Goal: Task Accomplishment & Management: Complete application form

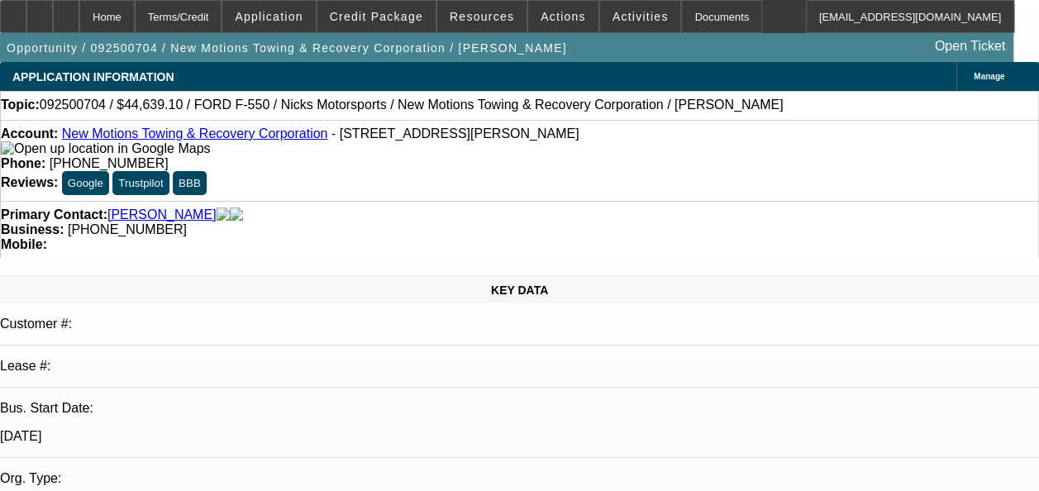
select select "0.1"
select select "2"
select select "0.1"
select select "4"
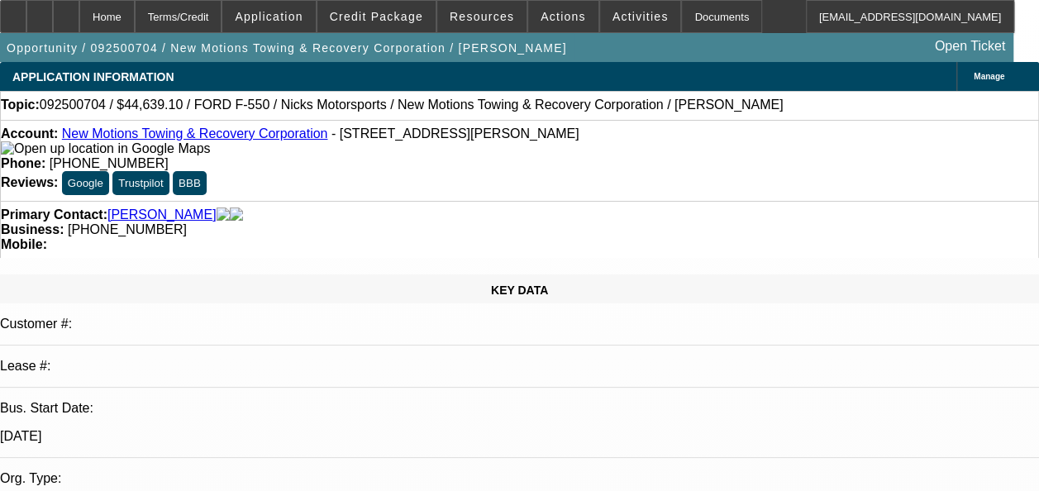
select select "0.1"
select select "2"
select select "0.1"
select select "4"
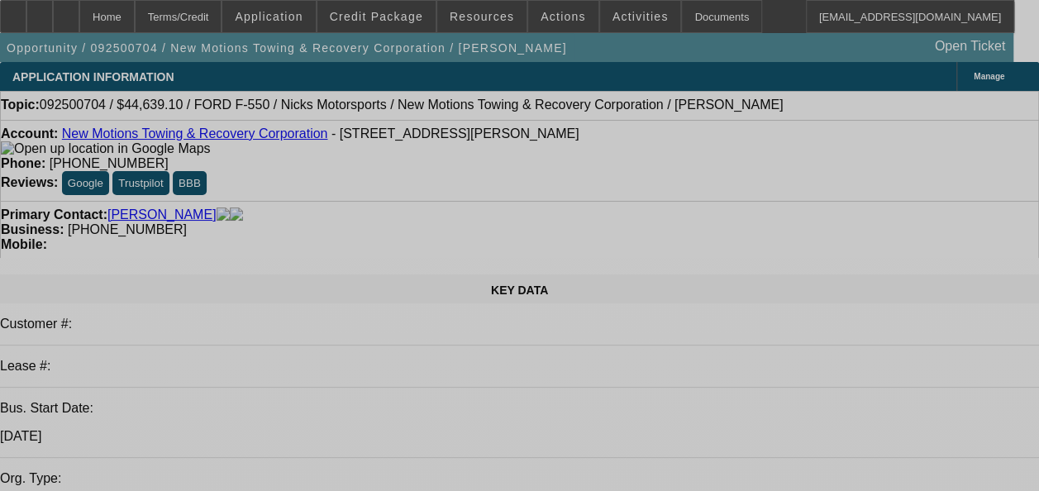
select select "0.1"
select select "2"
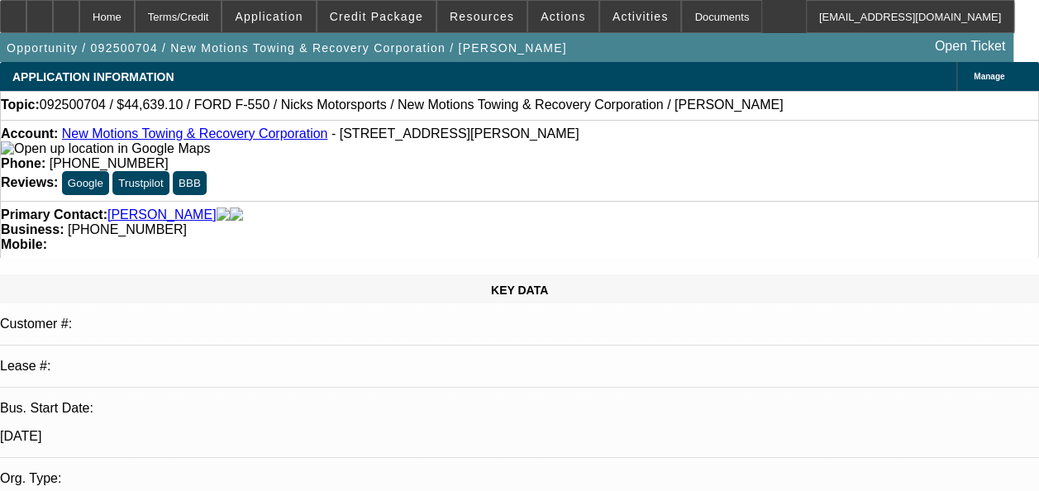
select select "0.1"
select select "2"
select select "0.1"
select select "1"
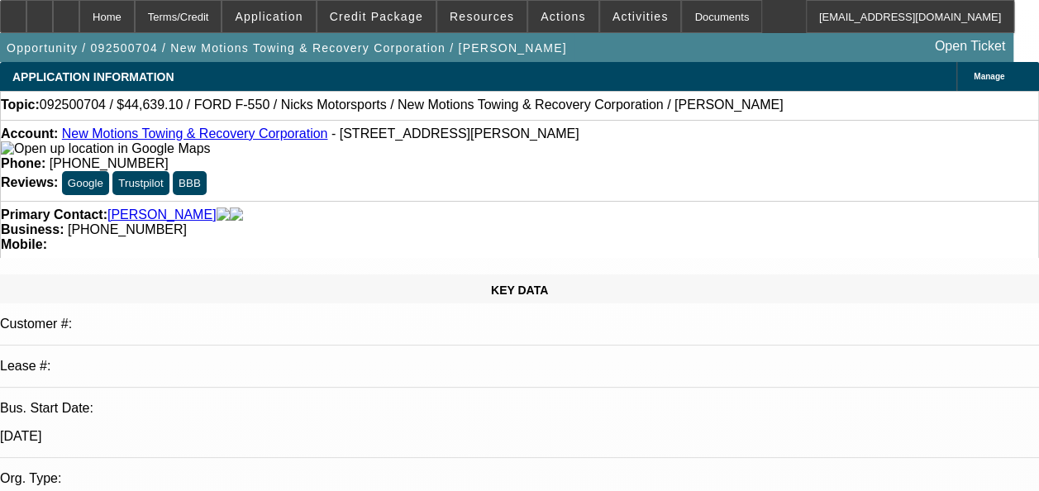
select select "2"
select select "4"
select select "1"
select select "2"
select select "4"
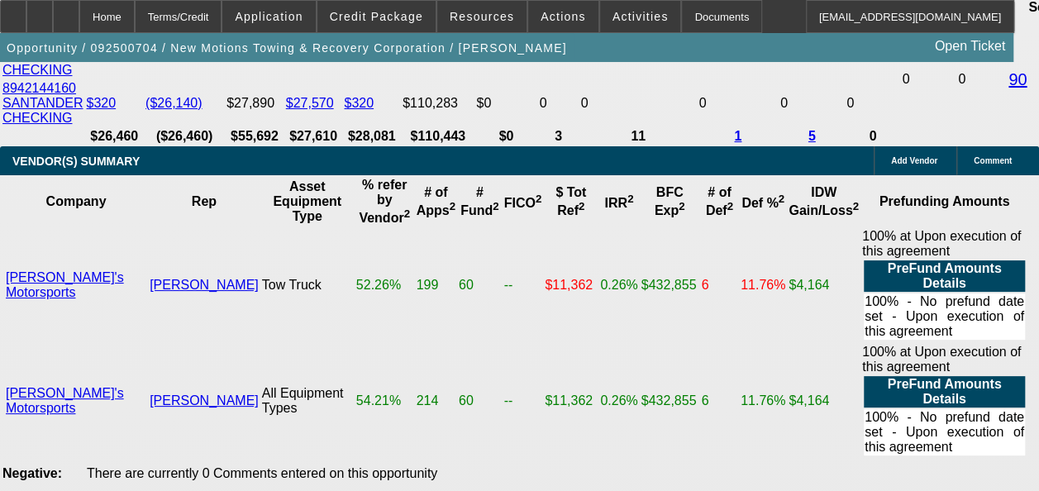
scroll to position [3388, 0]
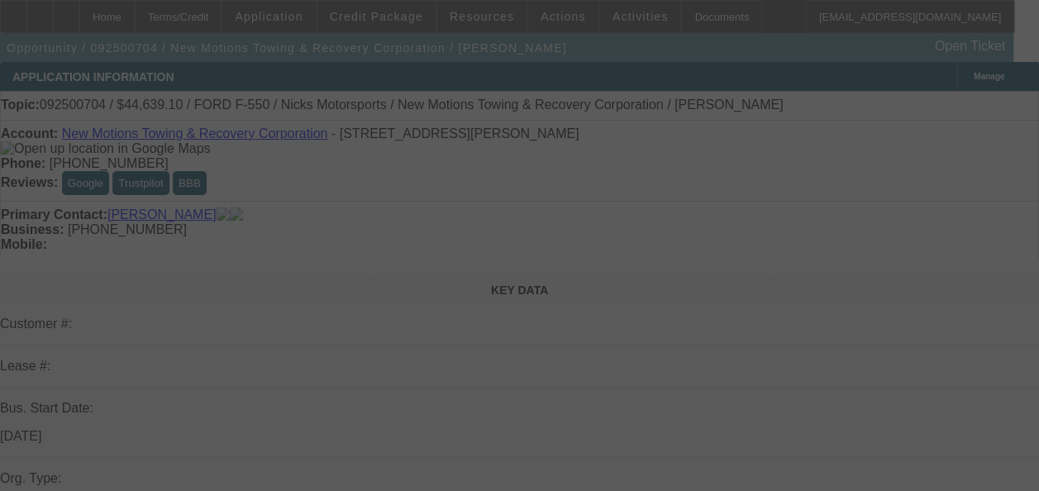
select select "0.1"
select select "2"
select select "0.1"
select select "2"
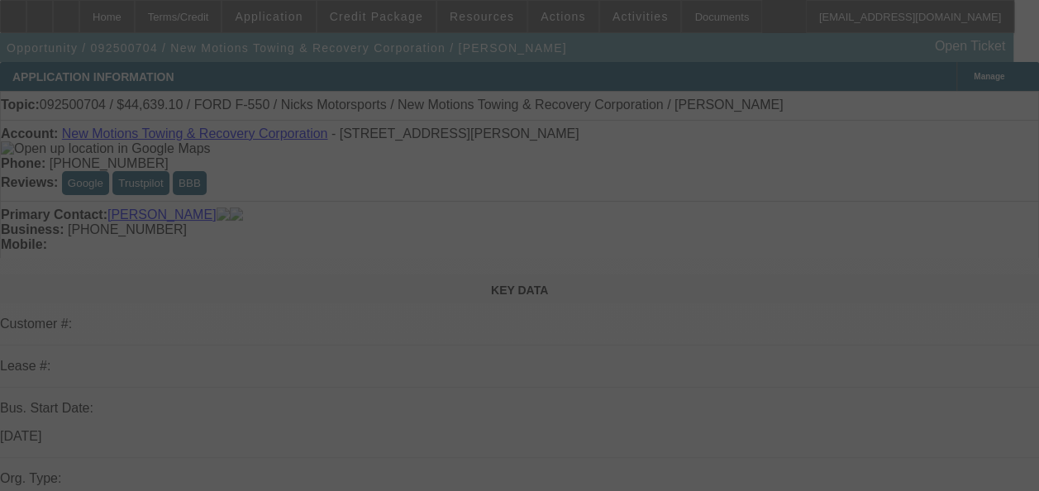
select select "0.1"
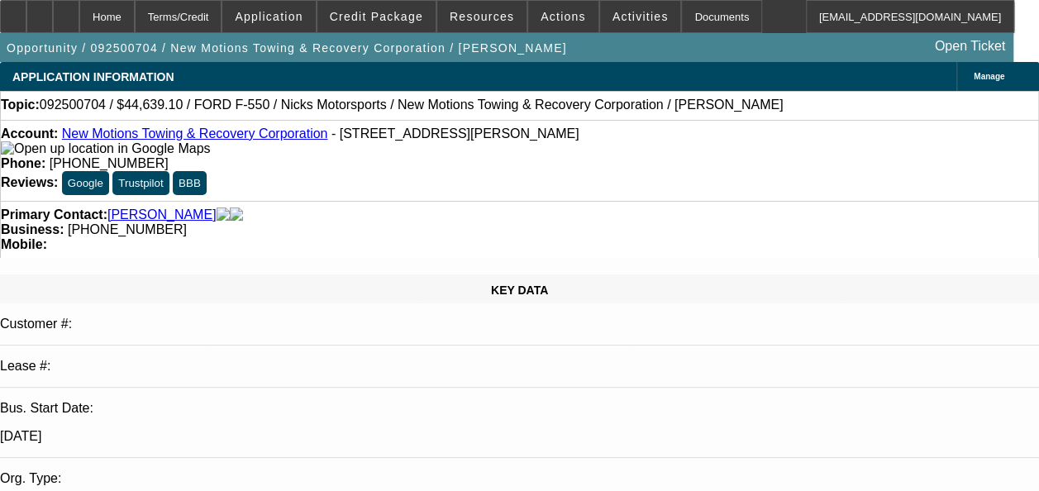
select select "1"
select select "2"
select select "4"
select select "1"
select select "2"
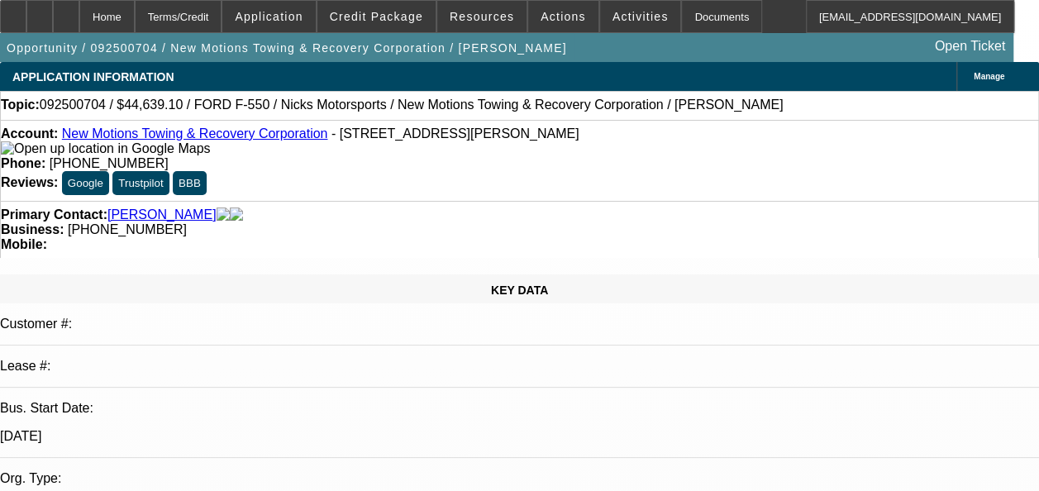
select select "4"
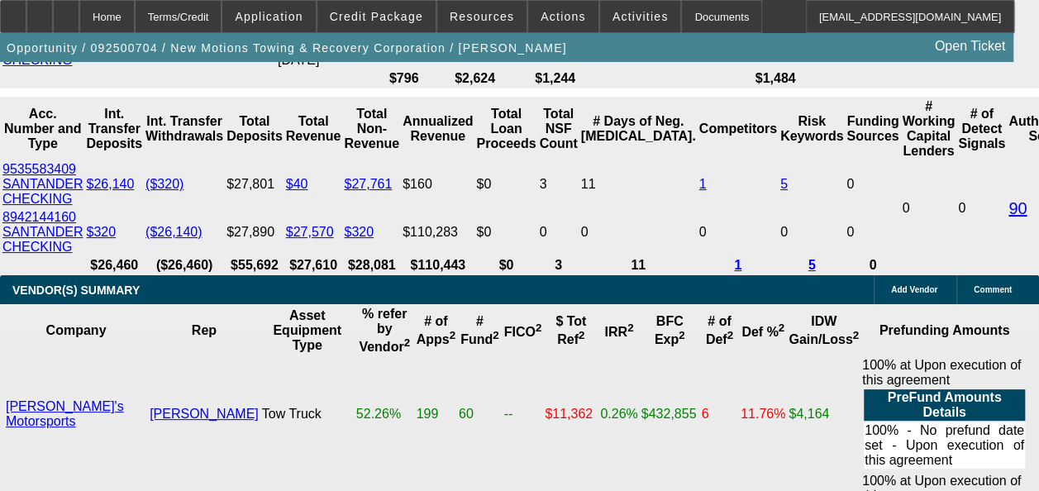
scroll to position [3394, 0]
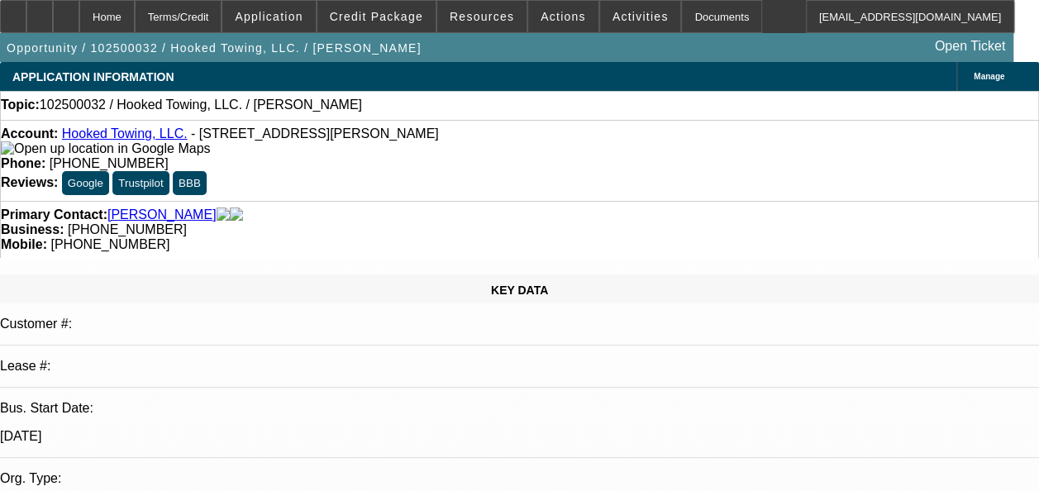
select select "0"
select select "2"
select select "0.1"
select select "4"
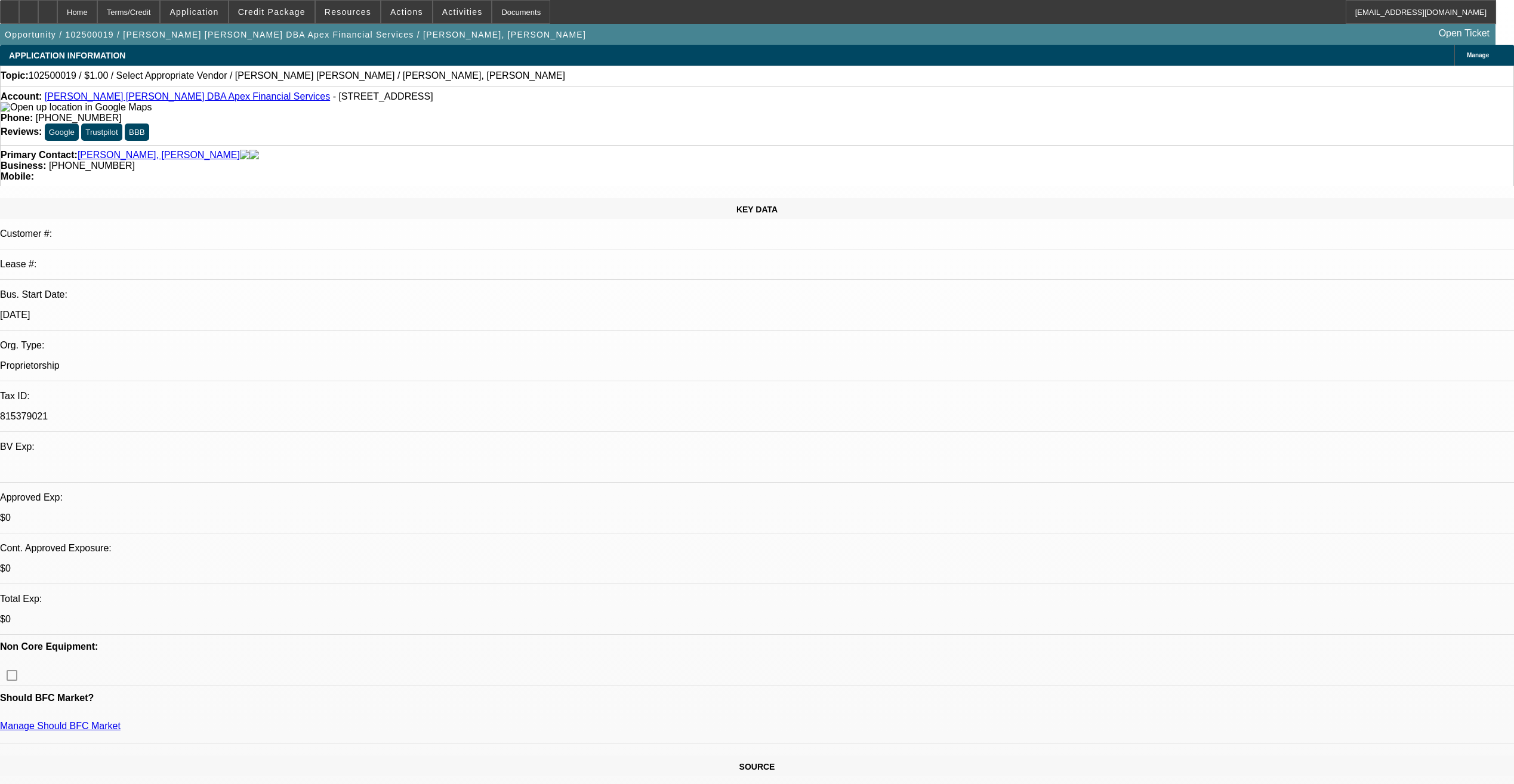
select select "0"
select select "2"
select select "0.1"
select select "4"
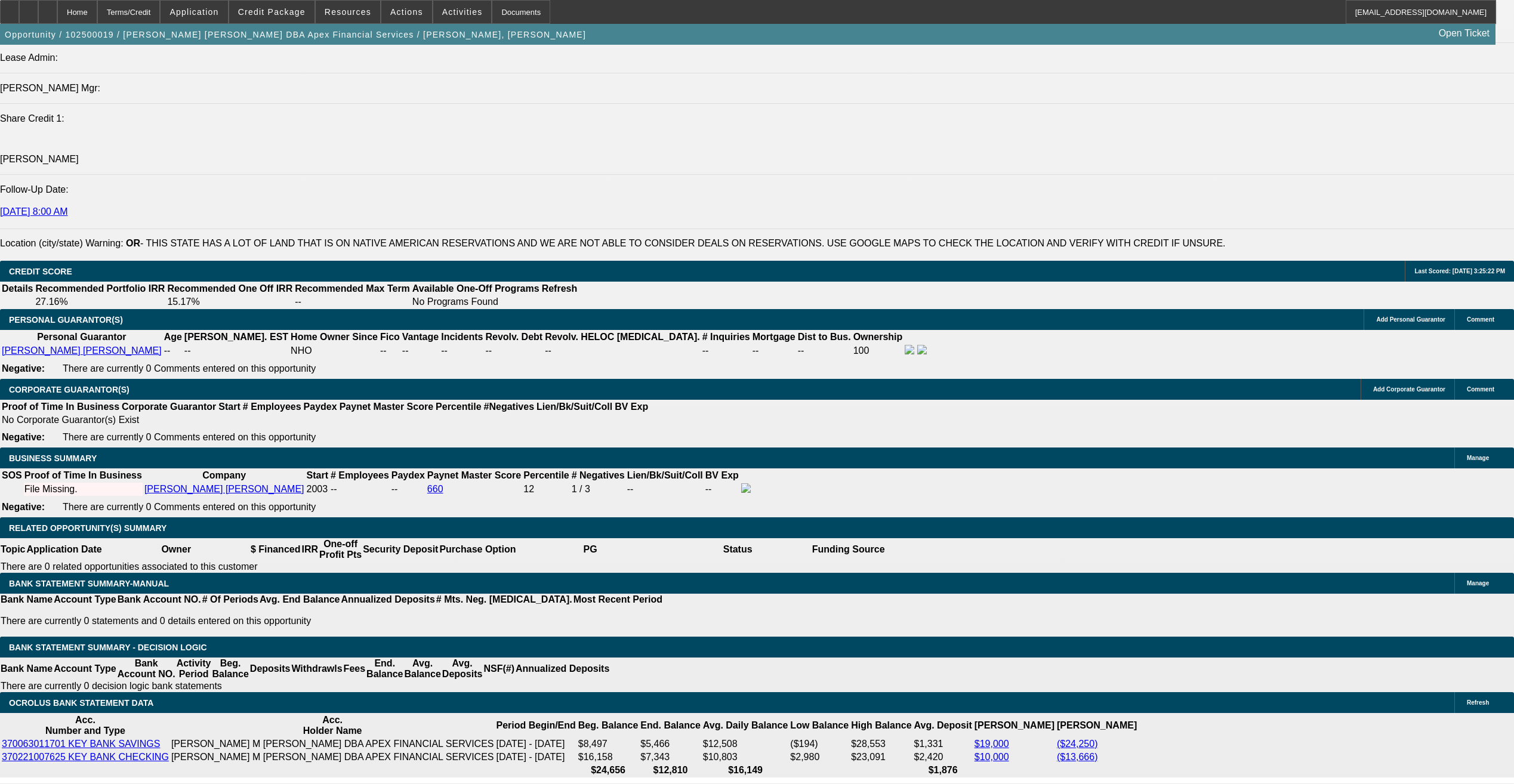
scroll to position [1569, 0]
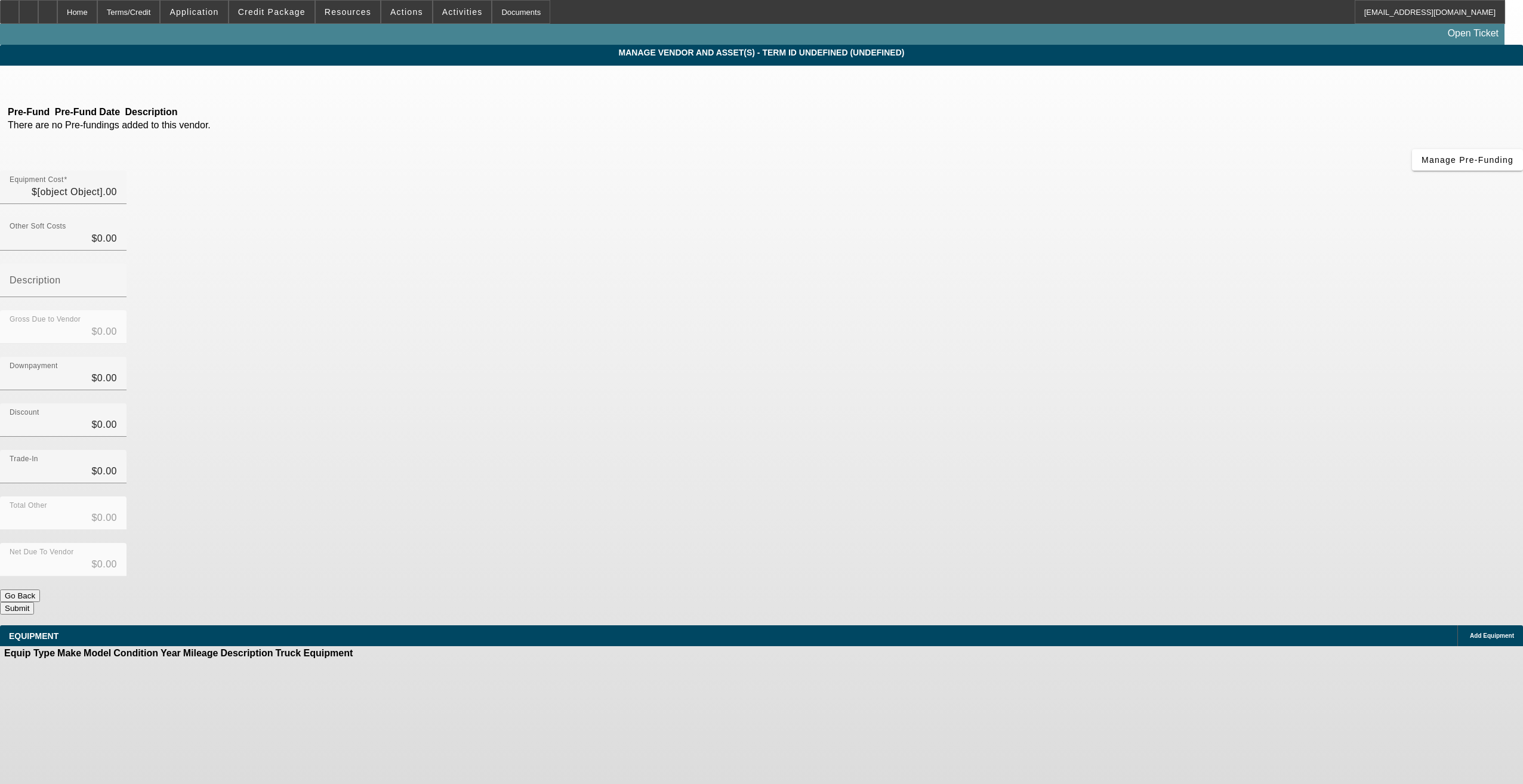
type input "$1.00"
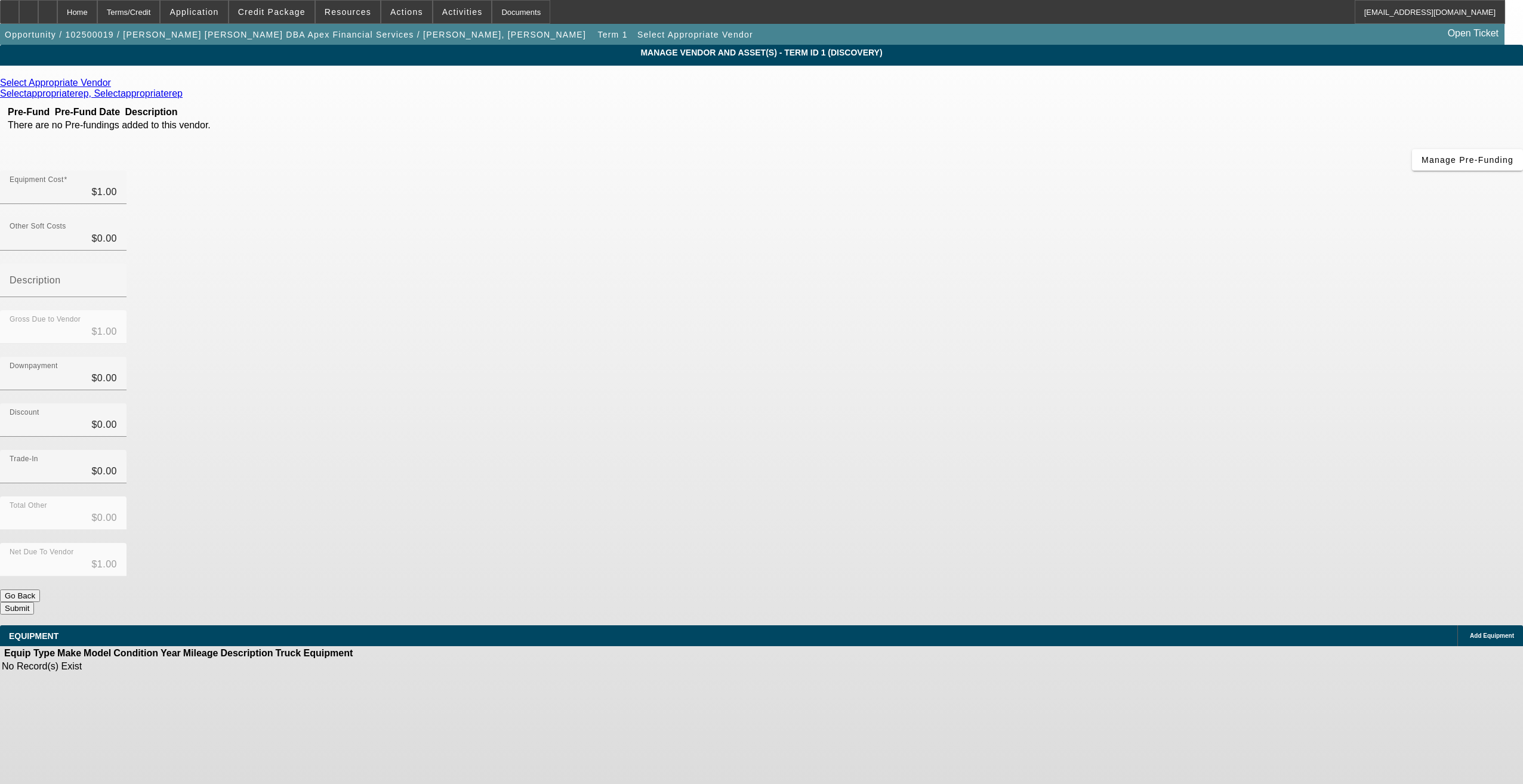
click at [114, 86] on icon at bounding box center [114, 82] width 0 height 10
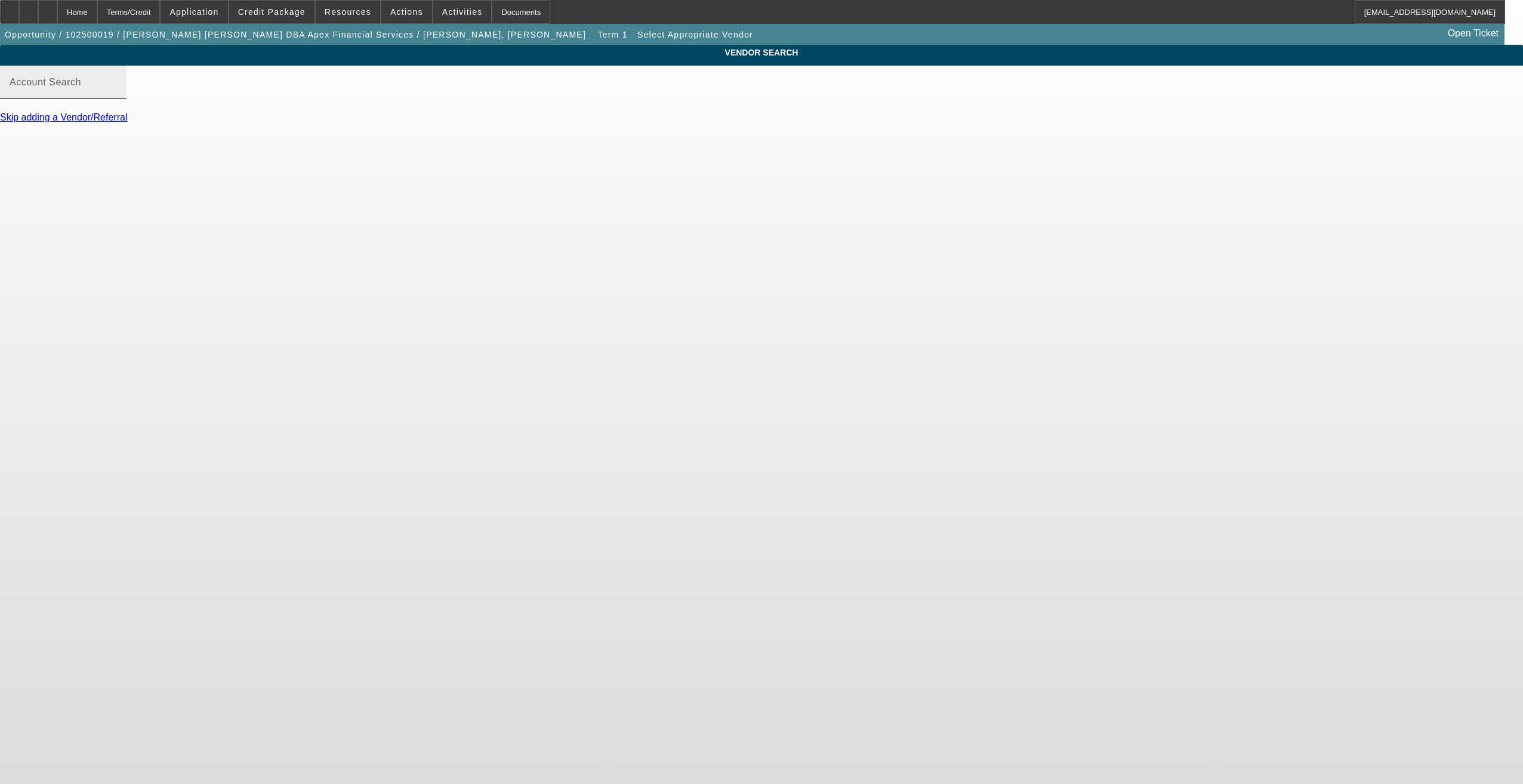
click at [117, 95] on input "Account Search" at bounding box center [63, 87] width 108 height 14
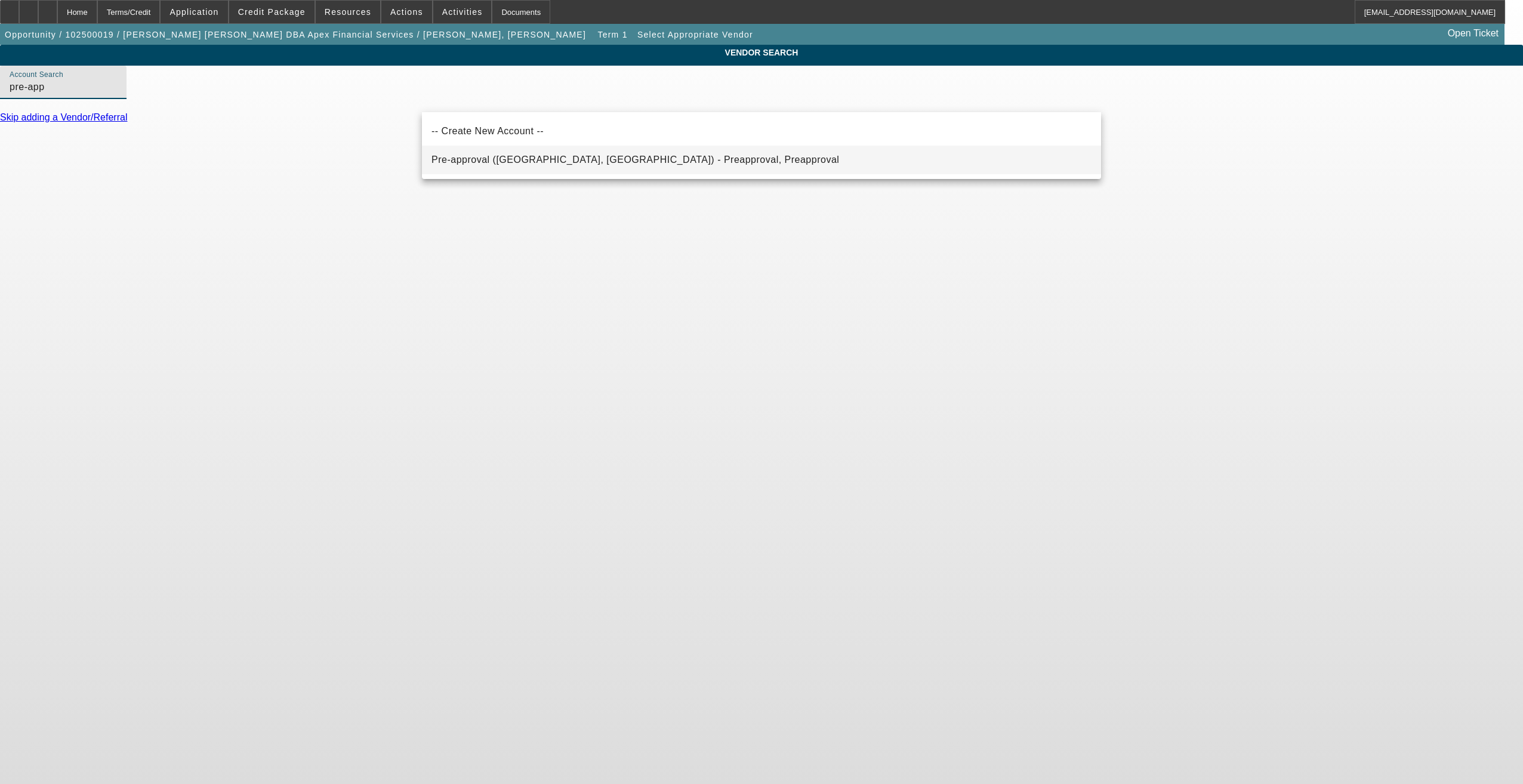
click at [518, 153] on span "Pre-approval (Northbrook, IL) - Preapproval, Preapproval" at bounding box center [635, 160] width 407 height 14
type input "Pre-approval (Northbrook, IL) - Preapproval, Preapproval"
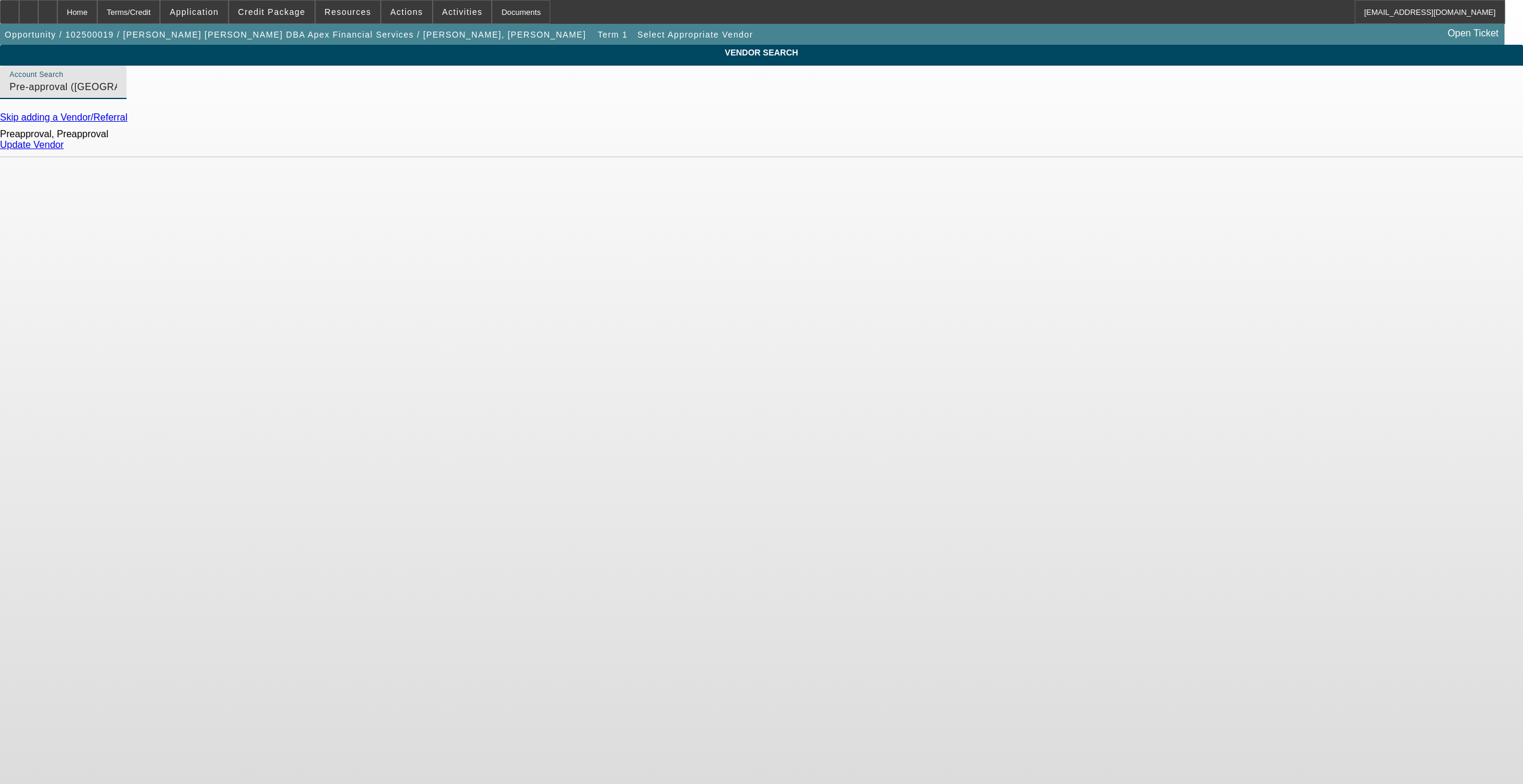
click at [1067, 150] on div "Update Vendor" at bounding box center [761, 144] width 1523 height 11
click at [64, 149] on link "Update Vendor" at bounding box center [32, 144] width 64 height 10
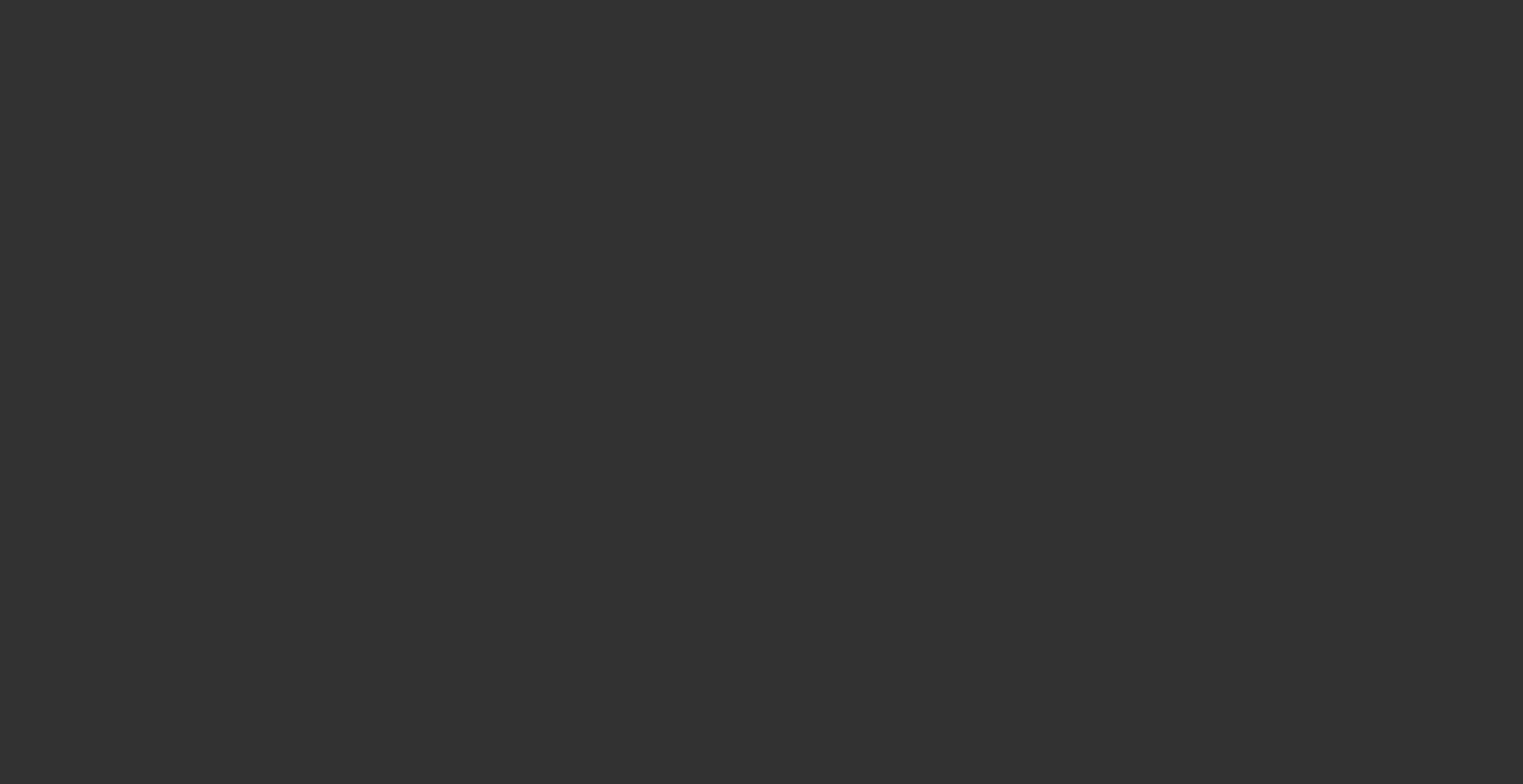
type input "$1.00"
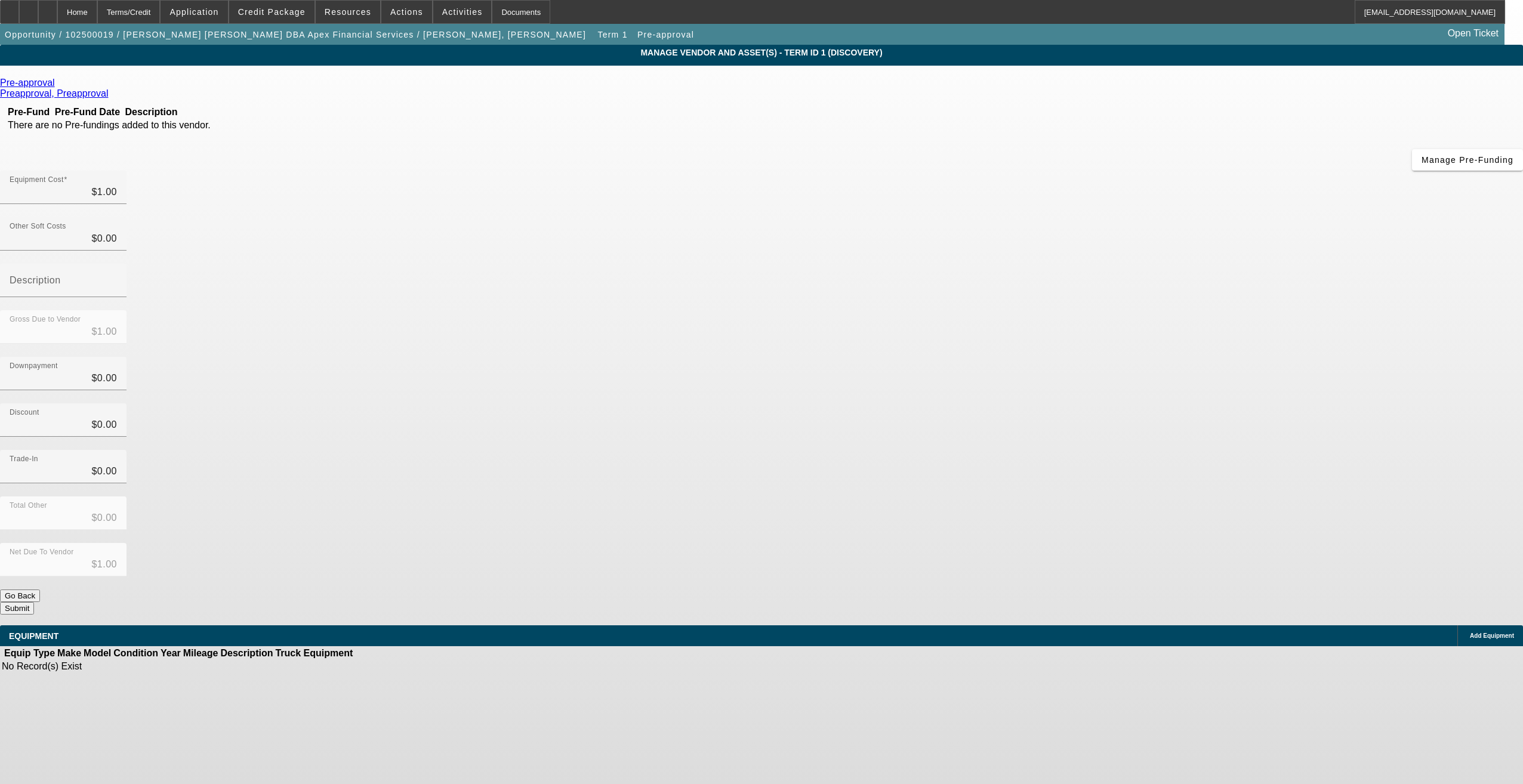
click at [1470, 632] on span "Add Equipment" at bounding box center [1491, 635] width 44 height 6
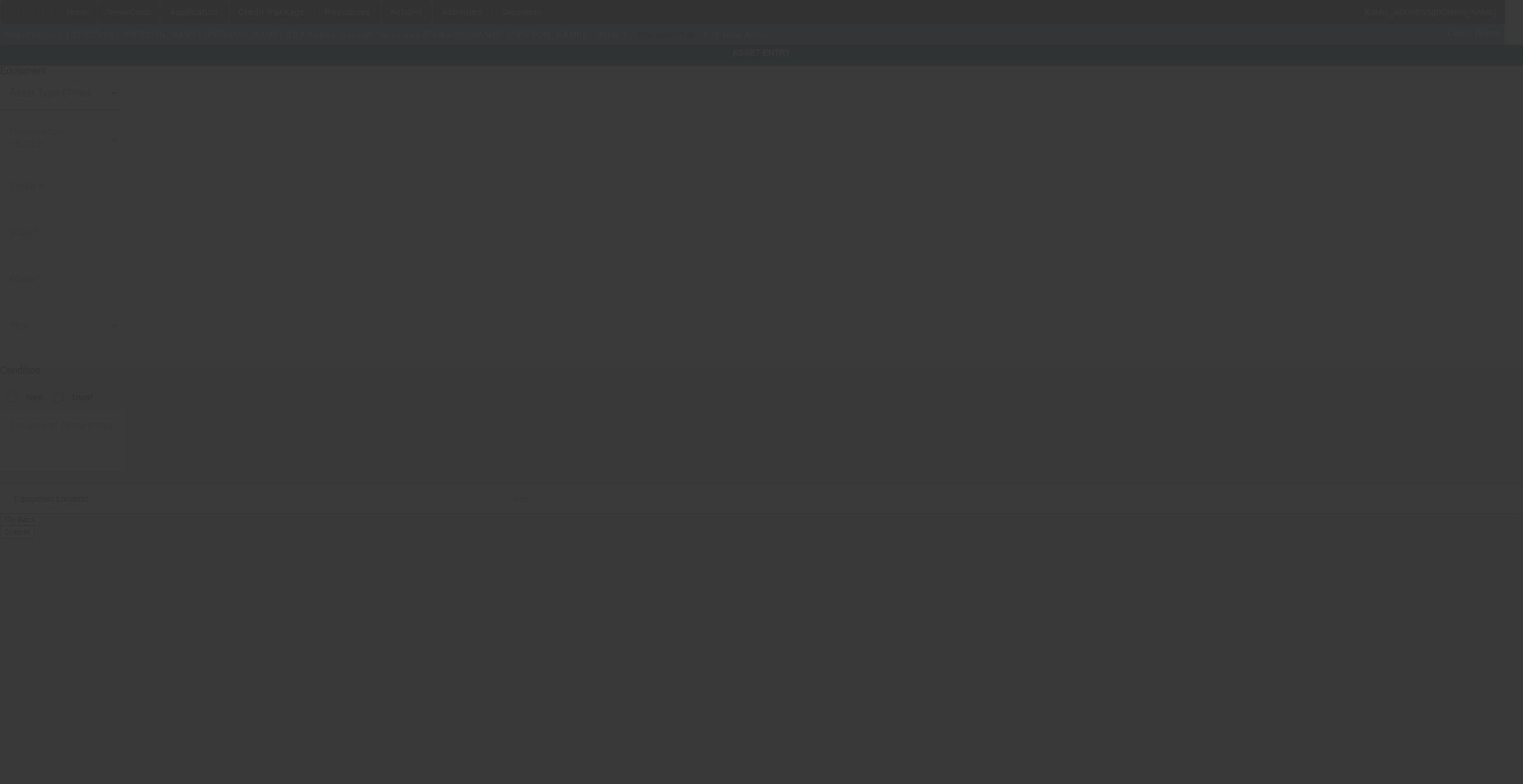
type input "11885 SW Edgewood St"
type input "Portland"
type input "97225"
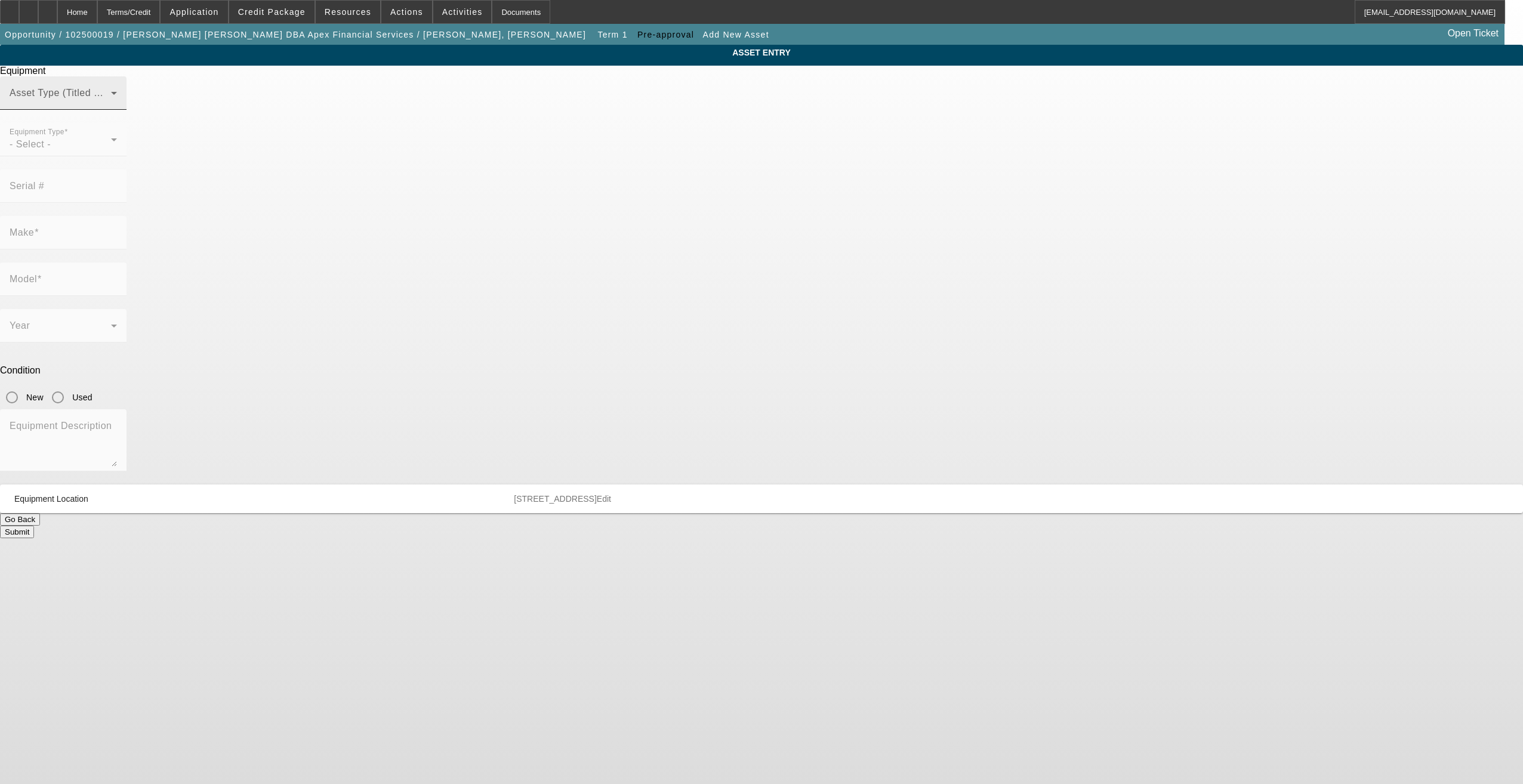
click at [111, 105] on span at bounding box center [60, 98] width 101 height 14
click at [687, 173] on mat-option "Non Title Asset" at bounding box center [761, 181] width 330 height 29
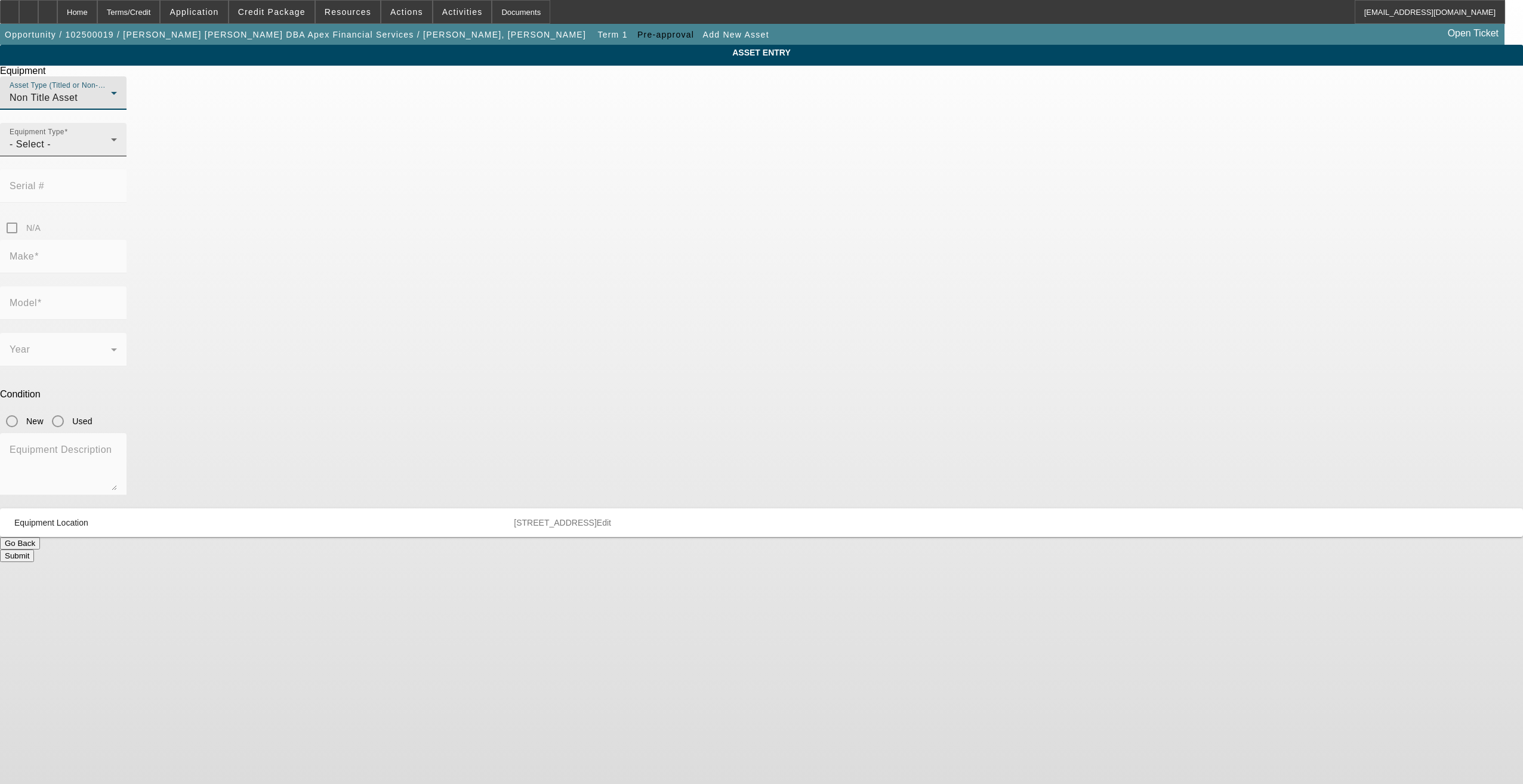
click at [111, 152] on div "- Select -" at bounding box center [60, 144] width 101 height 14
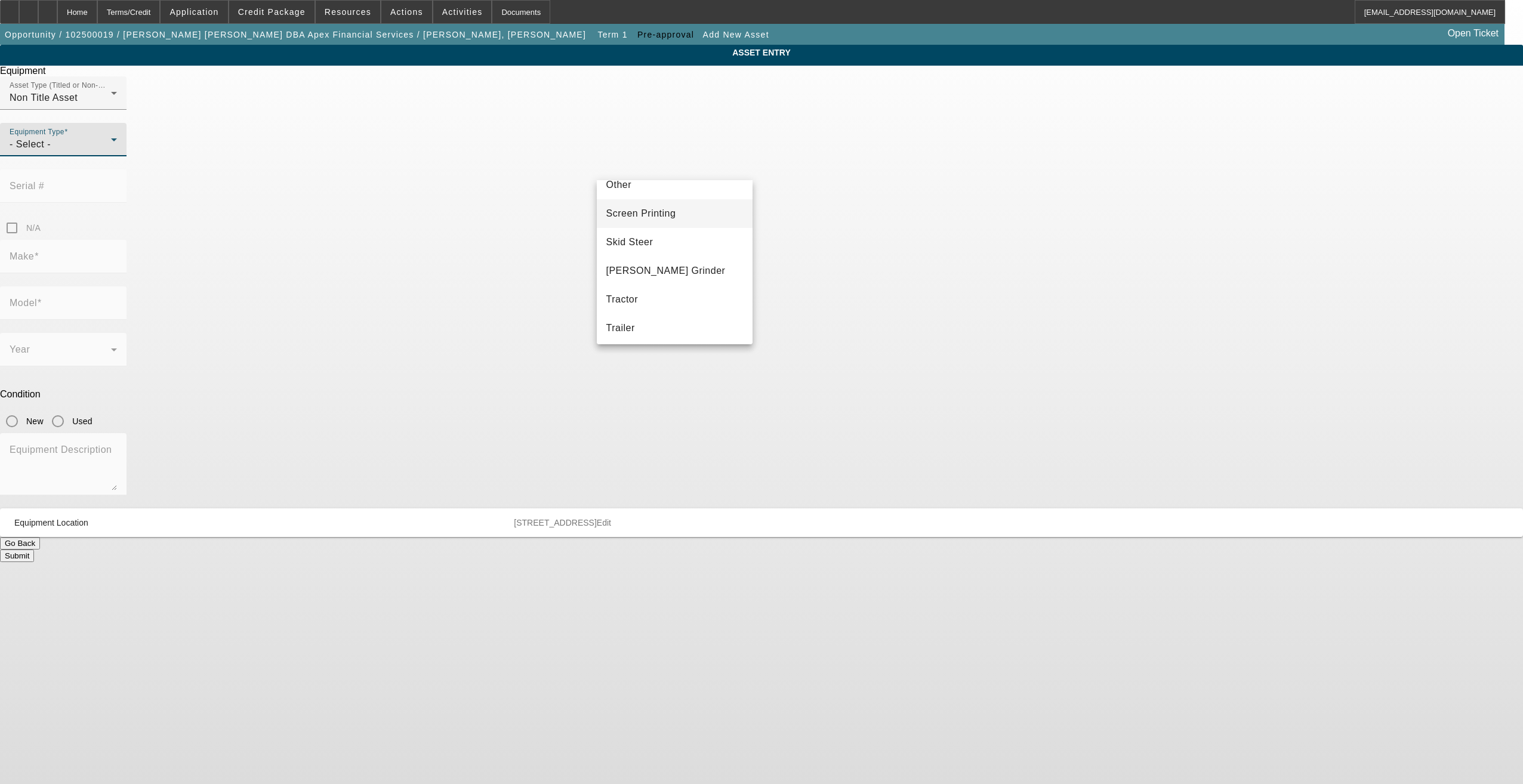
scroll to position [213, 0]
click at [659, 254] on mat-option "Other" at bounding box center [674, 244] width 157 height 29
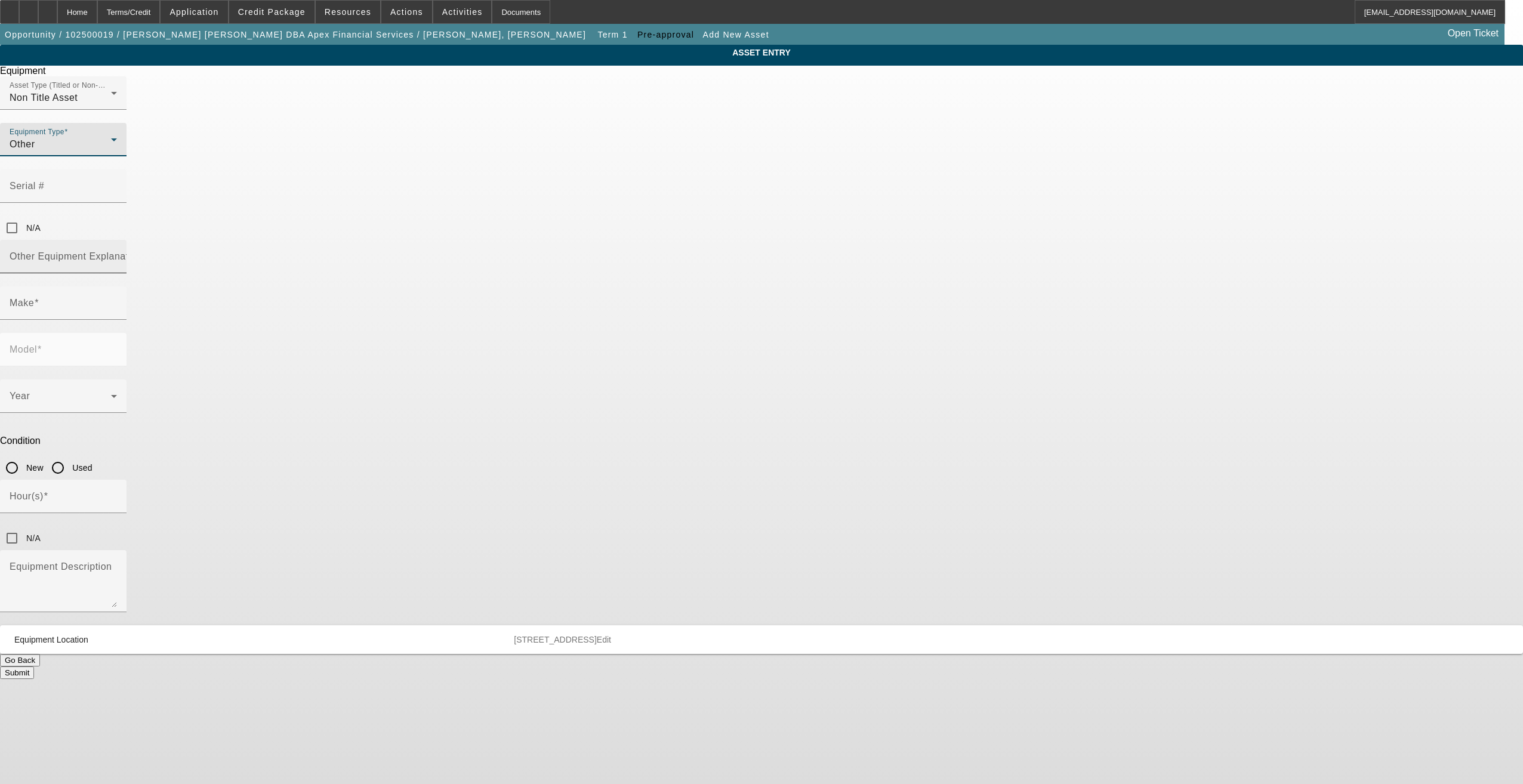
click at [117, 240] on div "Other Equipment Explanation" at bounding box center [63, 256] width 108 height 33
type input "Buyside Source"
click at [39, 297] on span at bounding box center [36, 302] width 5 height 10
click at [117, 300] on input "Make" at bounding box center [63, 308] width 108 height 14
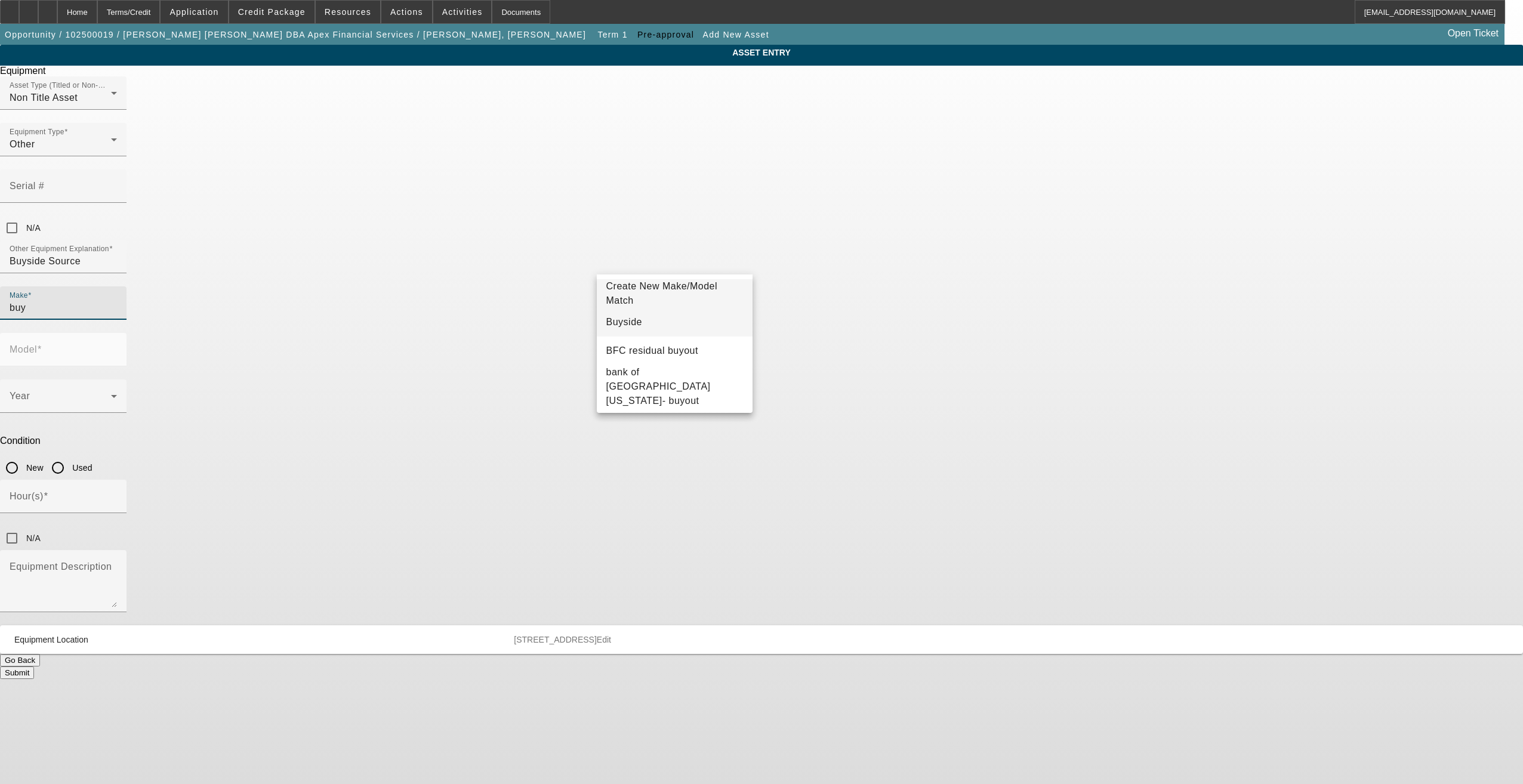
click at [630, 323] on span "Buyside" at bounding box center [625, 322] width 36 height 10
type input "Buyside"
click at [117, 347] on input "Model" at bounding box center [63, 354] width 108 height 14
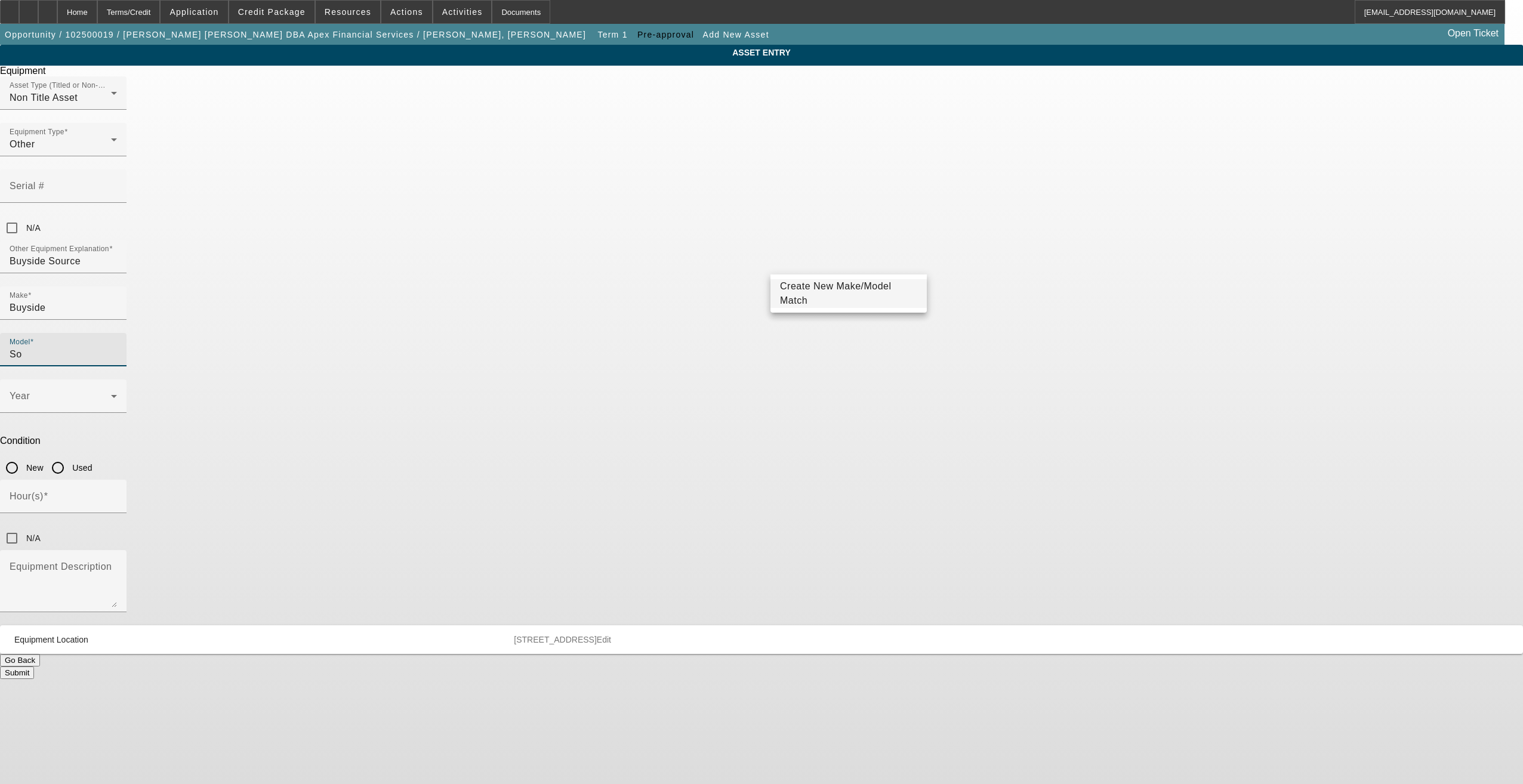
type input "S"
type input "Originator"
click at [117, 380] on div "Year" at bounding box center [63, 396] width 108 height 33
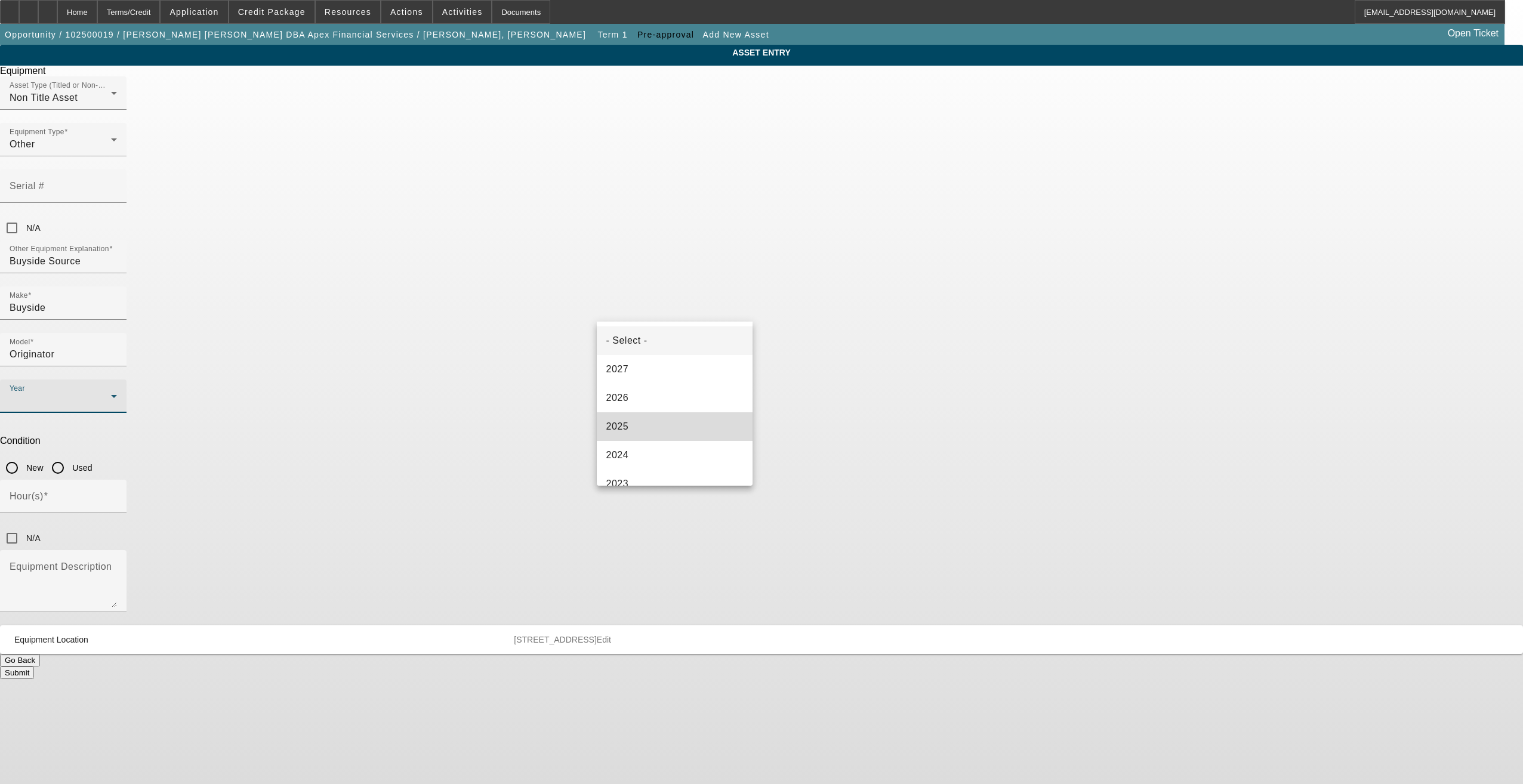
click at [685, 417] on mat-option "2025" at bounding box center [674, 427] width 157 height 29
click at [24, 456] on input "New" at bounding box center [12, 467] width 24 height 24
radio input "true"
click at [24, 526] on input "N/A" at bounding box center [12, 538] width 24 height 24
checkbox input "true"
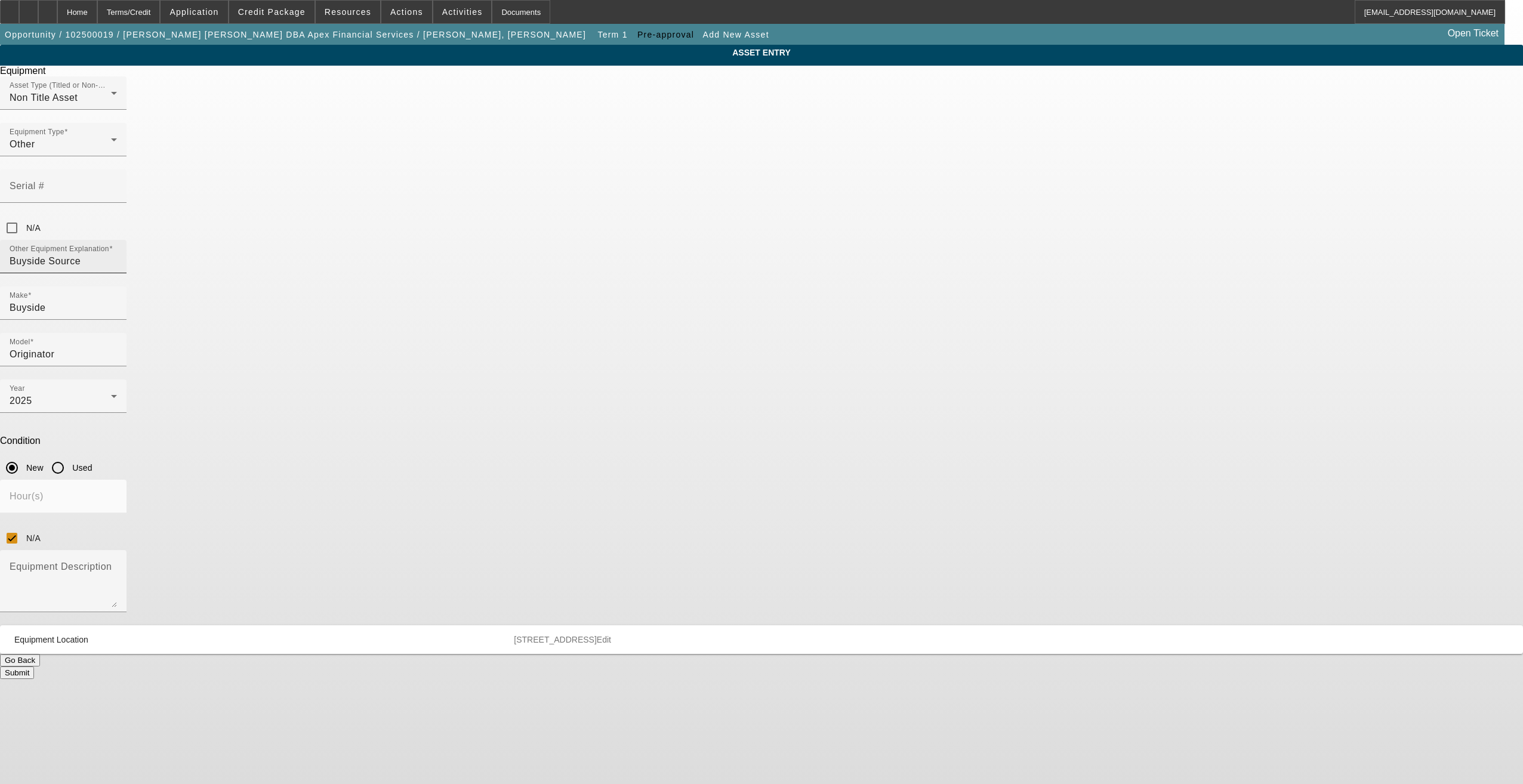
click at [117, 254] on input "Buyside Source" at bounding box center [63, 261] width 108 height 14
click at [117, 254] on input "Buyside Origination Approval" at bounding box center [63, 261] width 108 height 14
click at [117, 254] on input "Buyside Origination" at bounding box center [63, 261] width 108 height 14
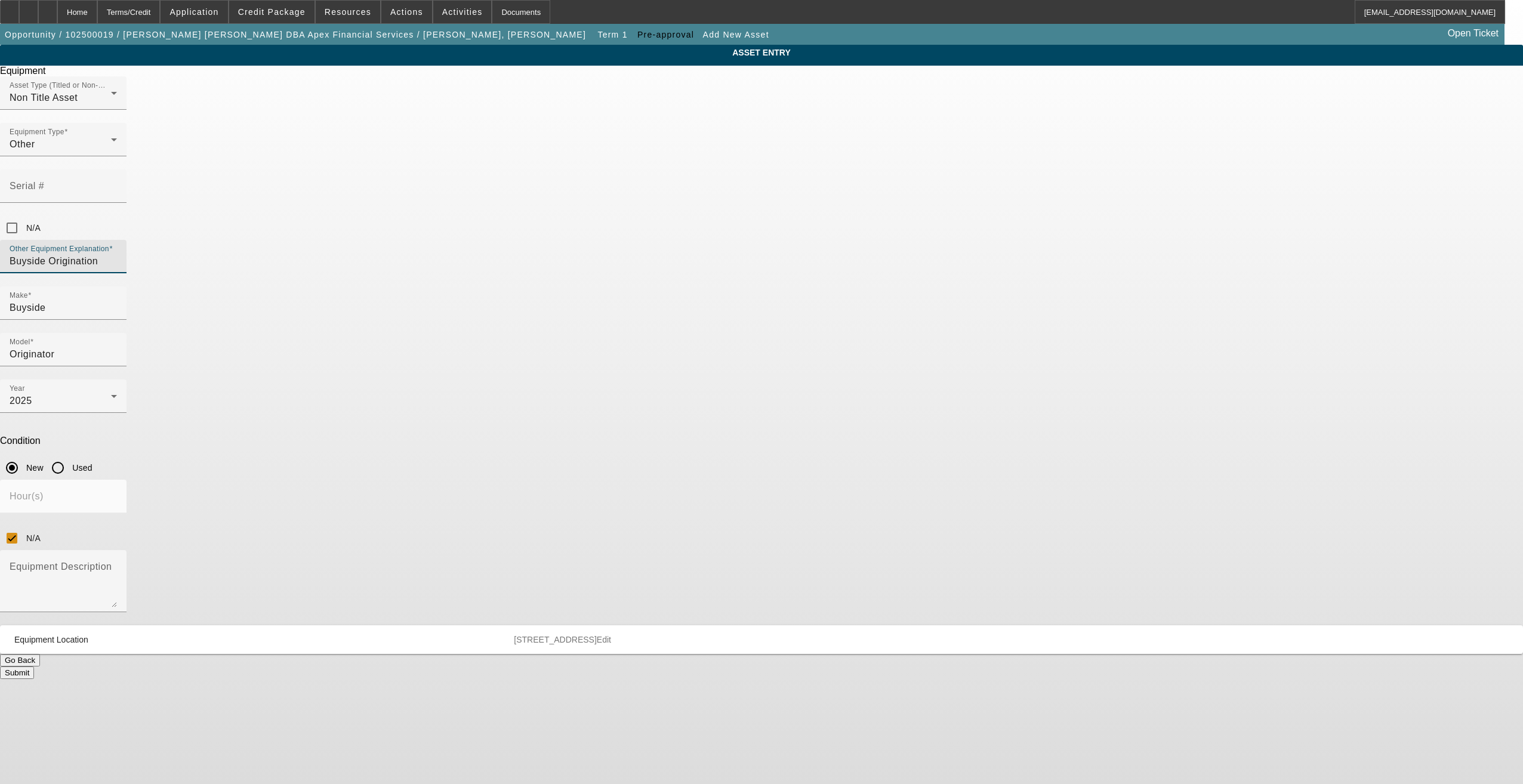
click at [117, 254] on input "Buyside Origination" at bounding box center [63, 261] width 108 height 14
type input "Buyside Origination"
click at [112, 562] on mat-label "Equipment Description" at bounding box center [60, 567] width 102 height 10
click at [117, 565] on textarea "Equipment Description" at bounding box center [63, 585] width 108 height 43
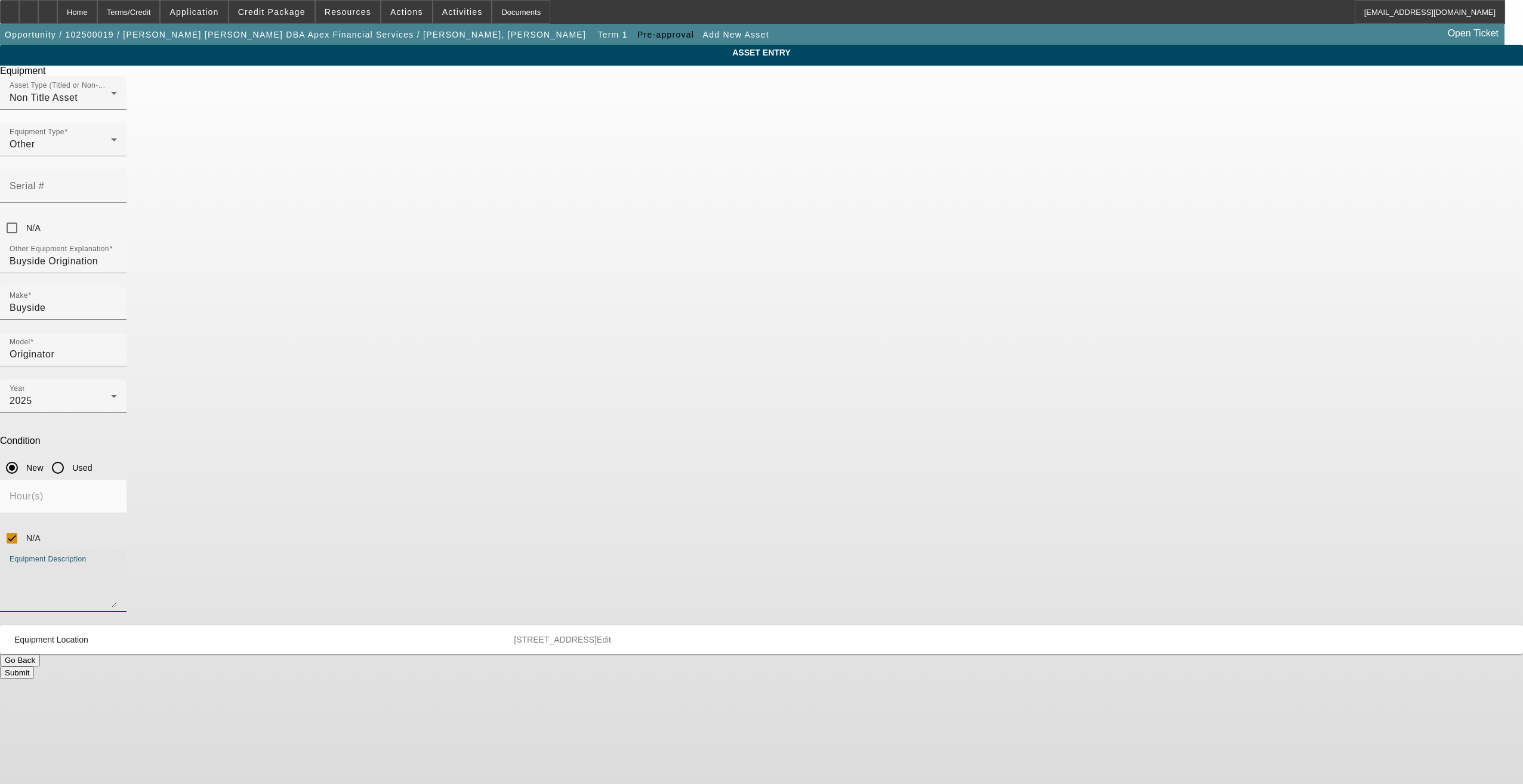
paste textarea "Buyside Origination"
type textarea "Buyside Origination"
click at [117, 254] on input "Buyside Origination" at bounding box center [63, 261] width 108 height 14
type input "Buyside Originator"
click at [117, 565] on textarea "Buyside Origination" at bounding box center [63, 585] width 108 height 43
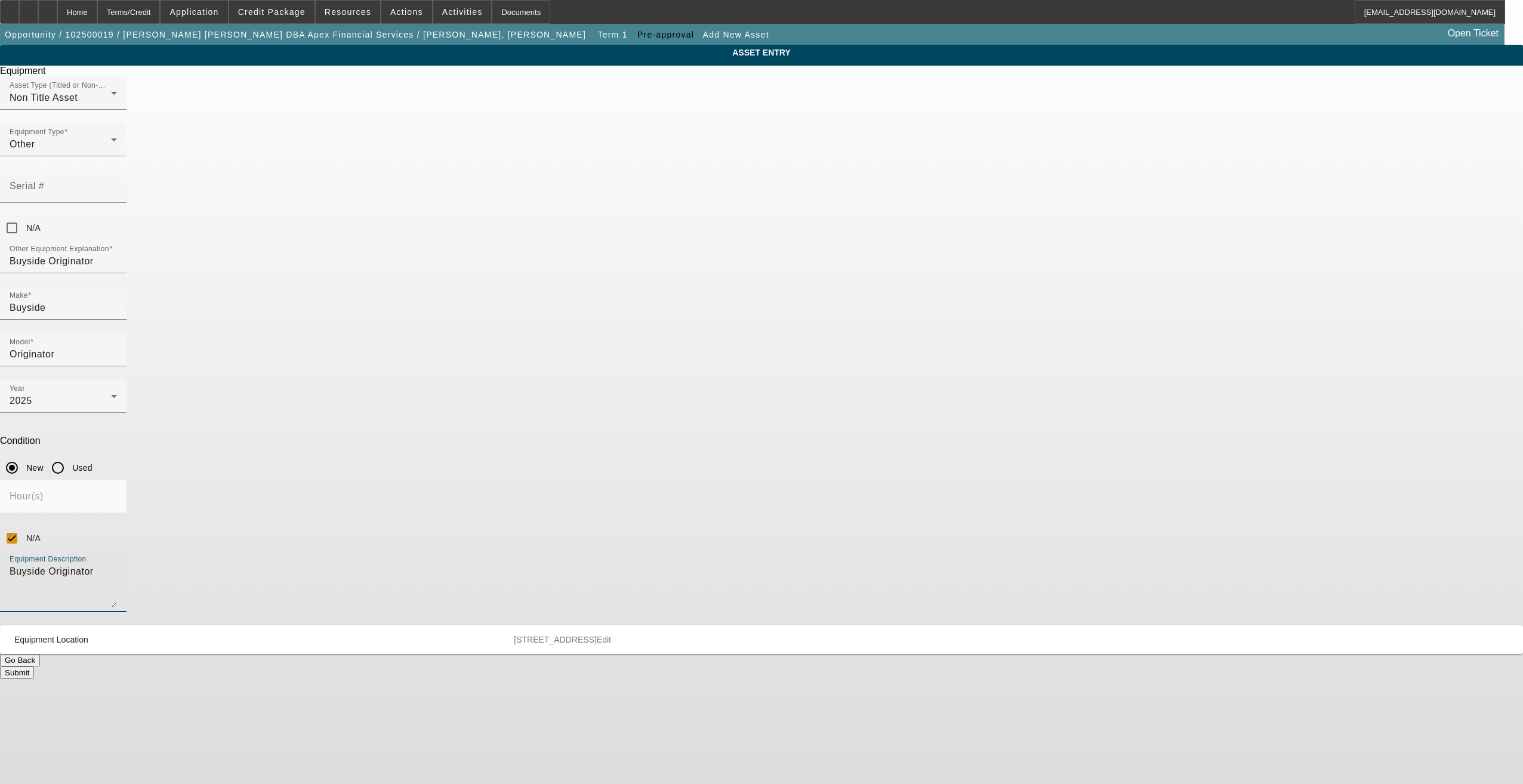
type textarea "Buyside Originator"
click at [34, 666] on button "Submit" at bounding box center [17, 672] width 34 height 12
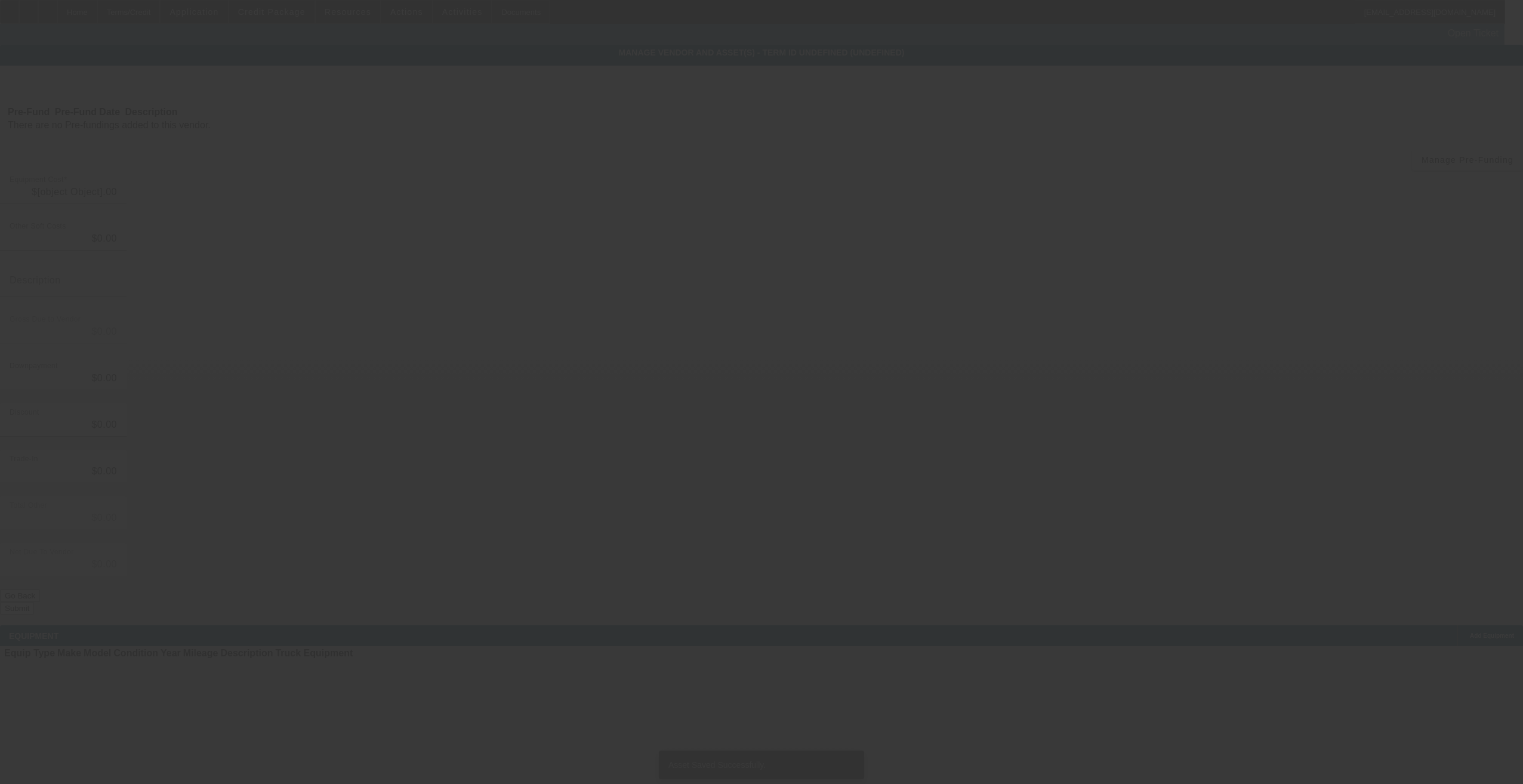
type input "$1.00"
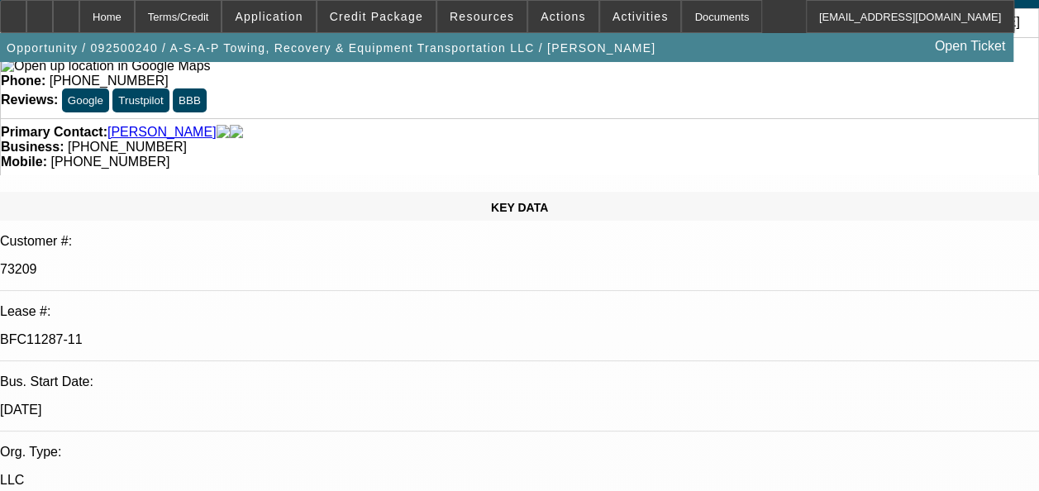
select select "0"
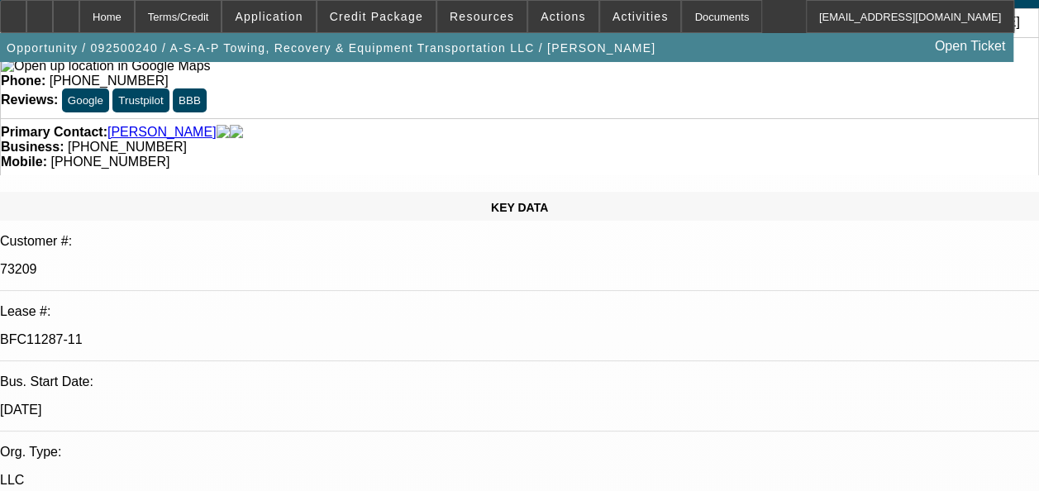
select select "0"
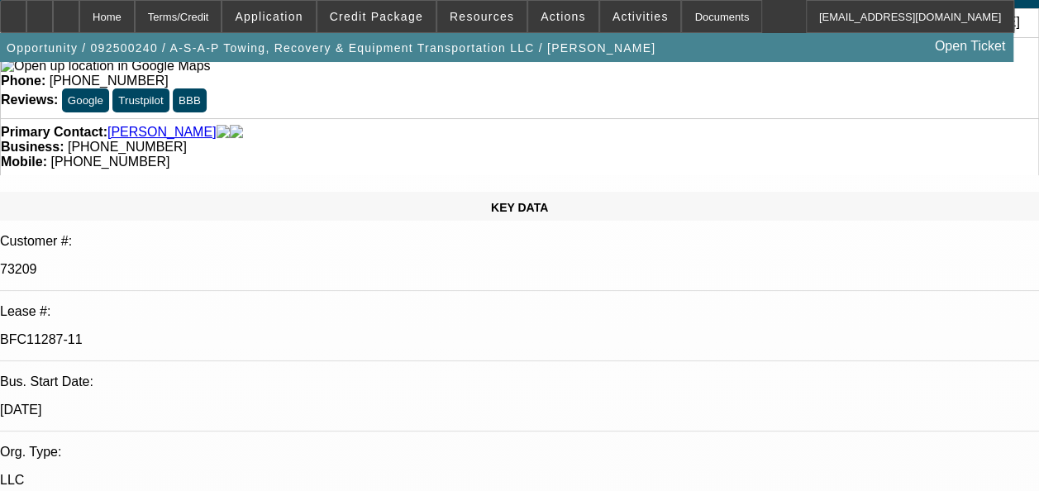
select select "0"
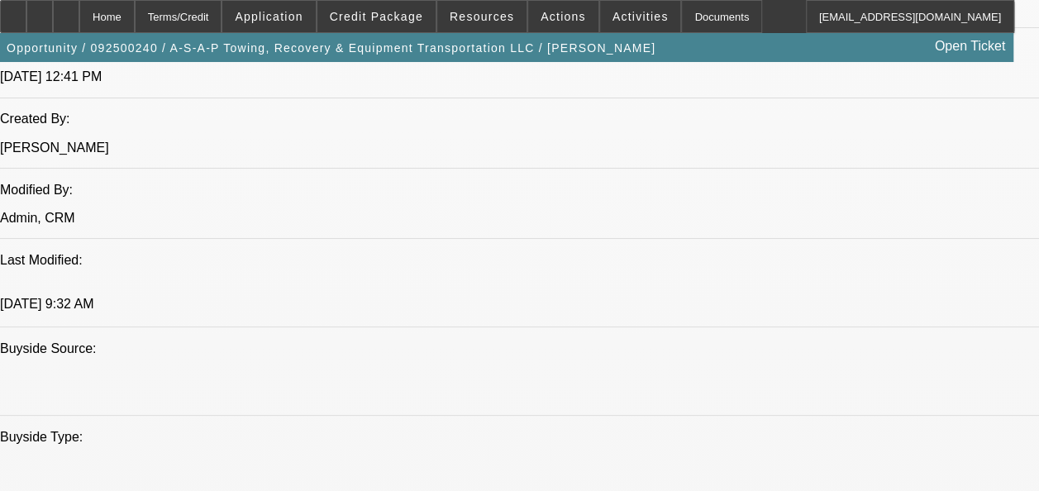
select select "1"
select select "2"
select select "6"
select select "1"
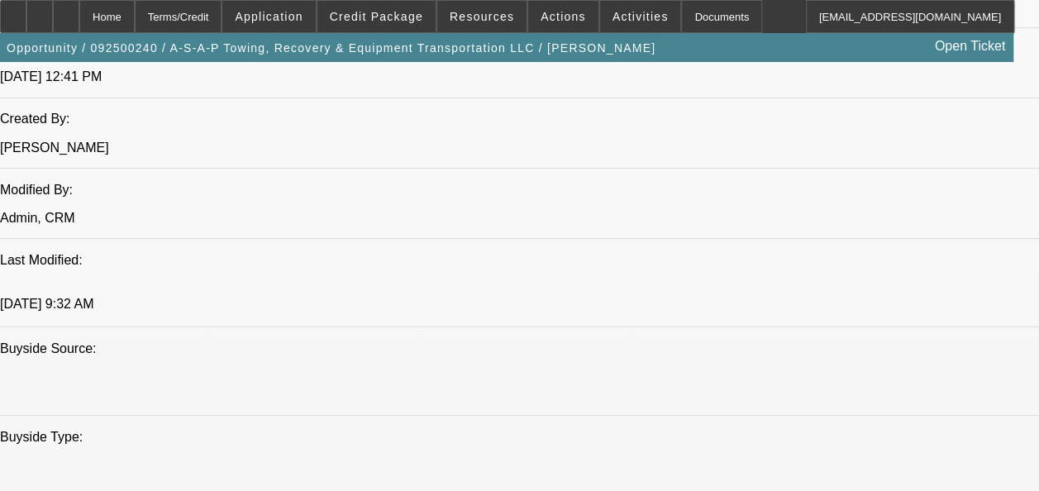
select select "6"
select select "1"
select select "3"
select select "6"
select select "1"
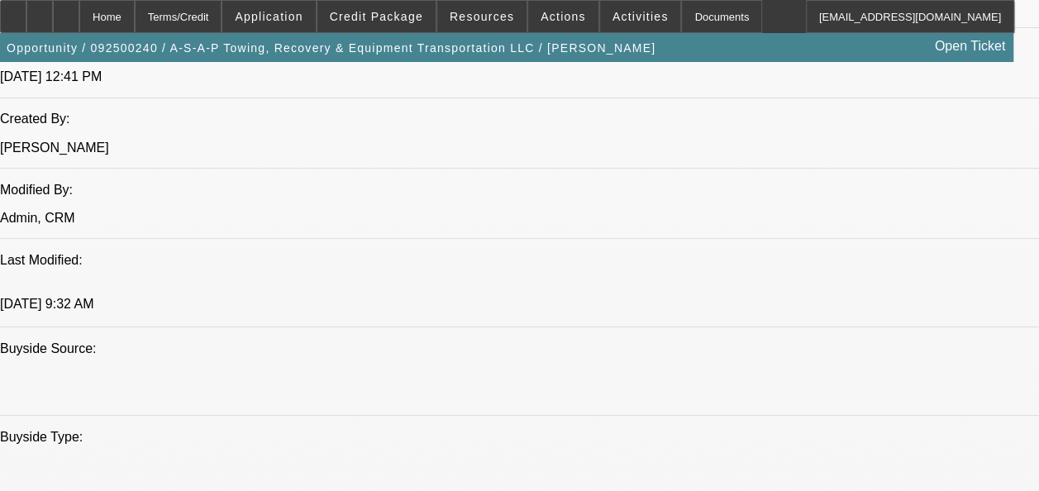
select select "3"
select select "6"
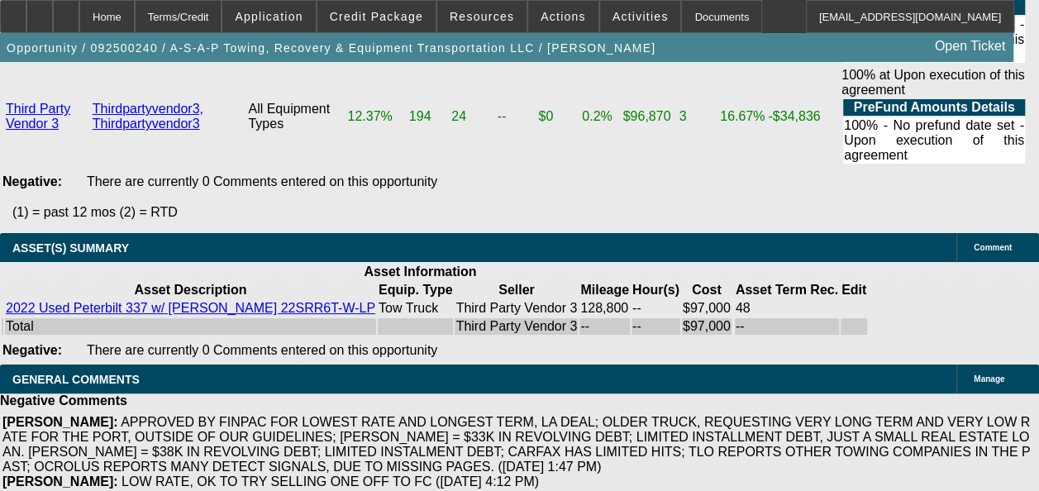
scroll to position [4633, 0]
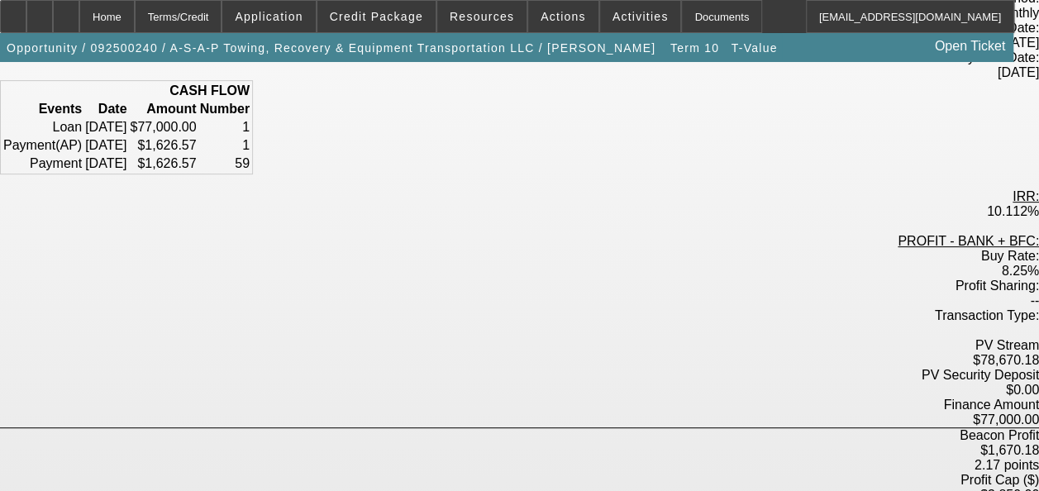
scroll to position [248, 0]
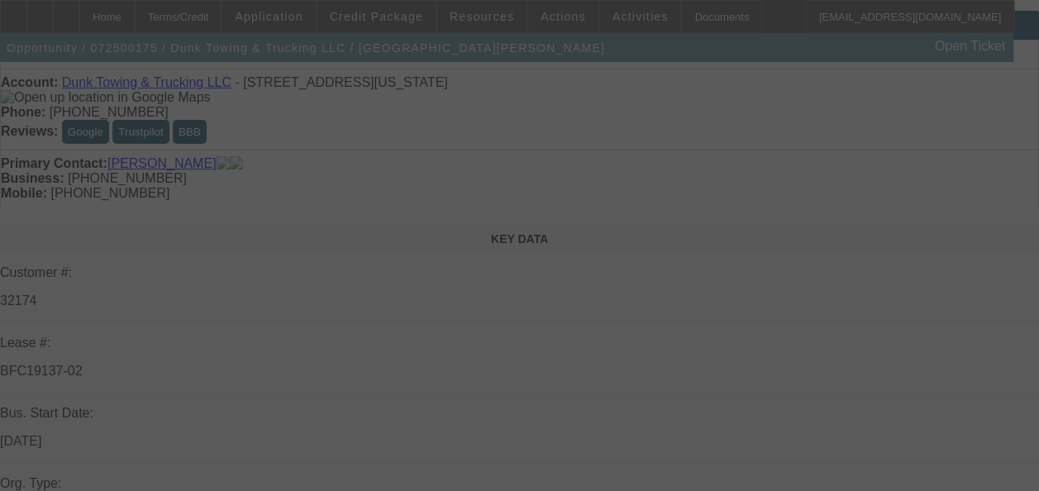
scroll to position [8, 0]
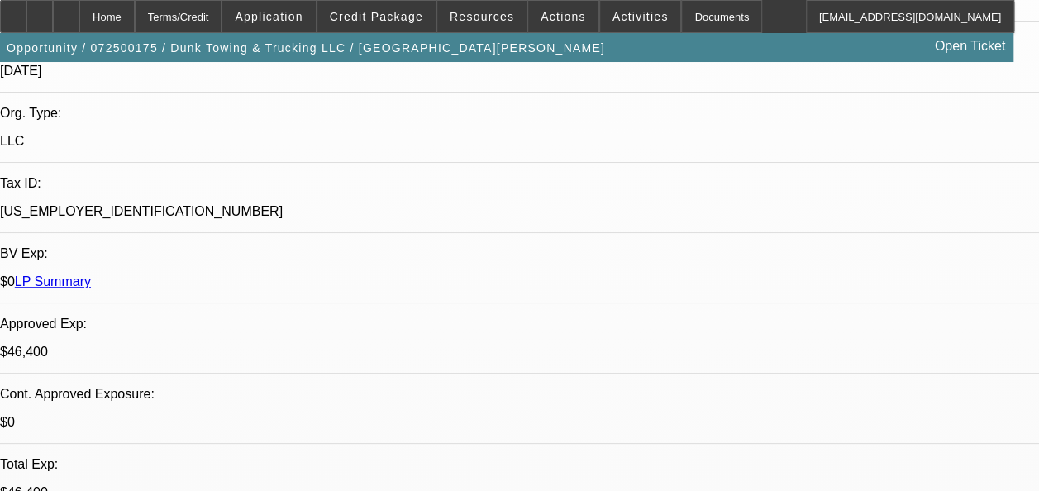
select select "0"
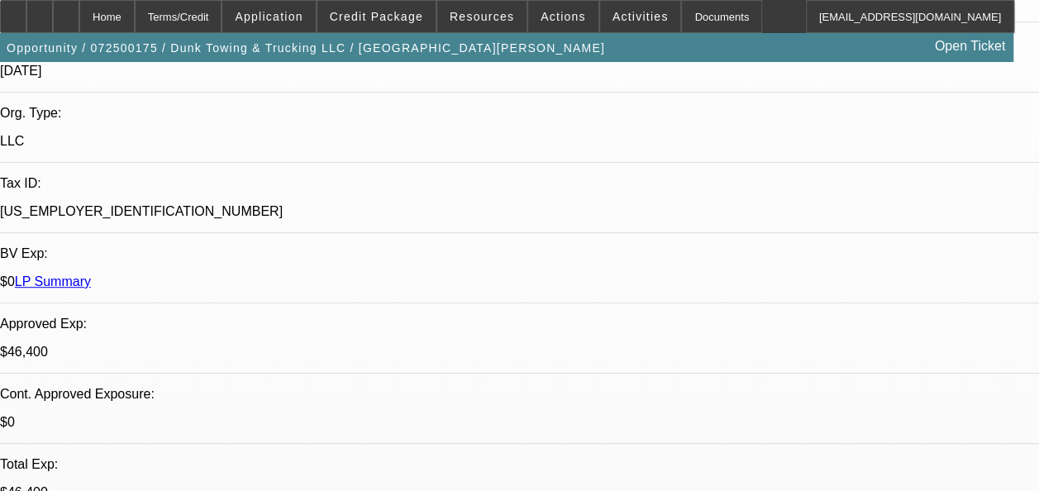
select select "0"
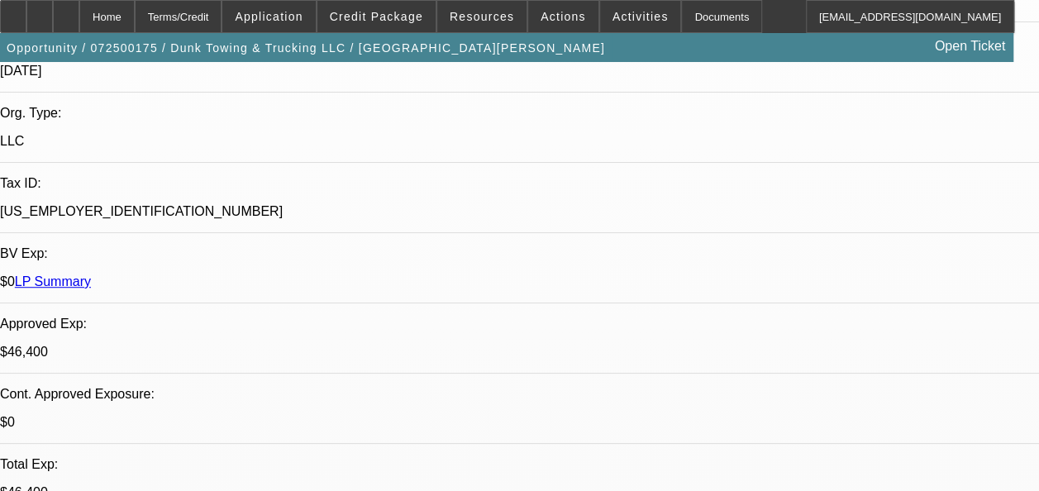
select select "0"
select select "1"
select select "3"
select select "6"
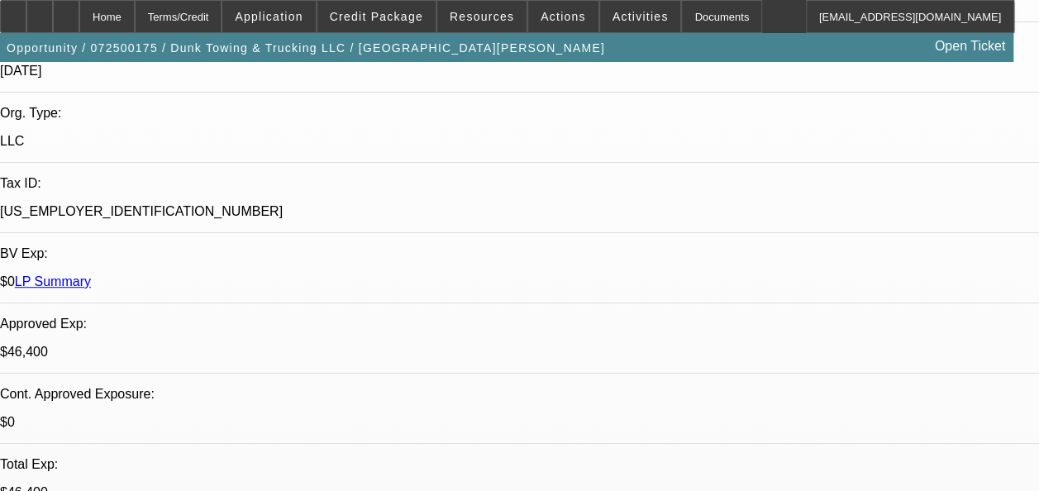
select select "1"
select select "3"
select select "6"
select select "1"
select select "3"
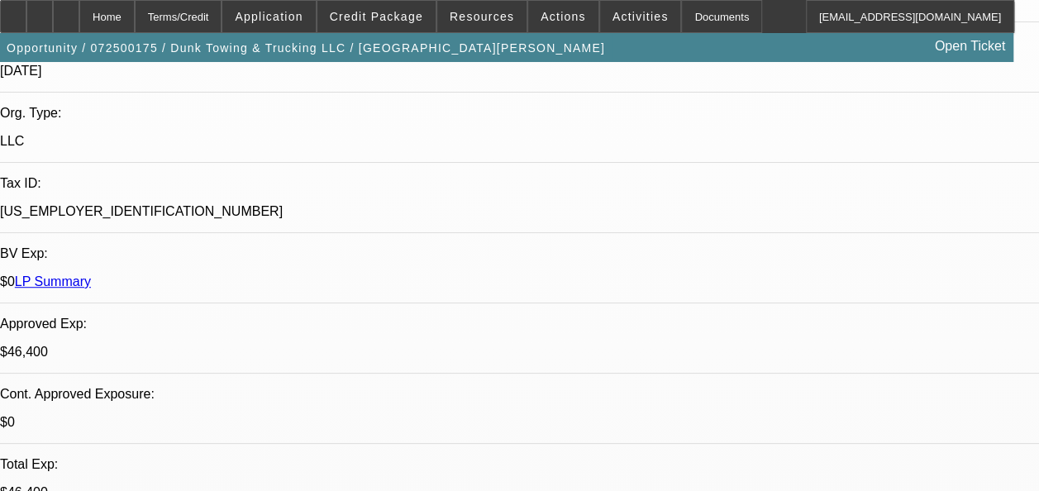
select select "6"
select select "1"
select select "3"
select select "6"
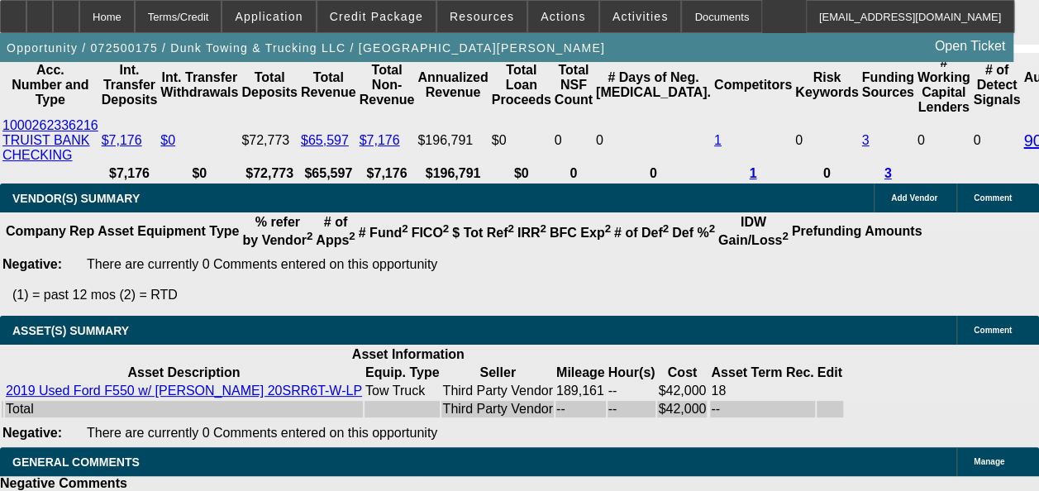
scroll to position [3633, 0]
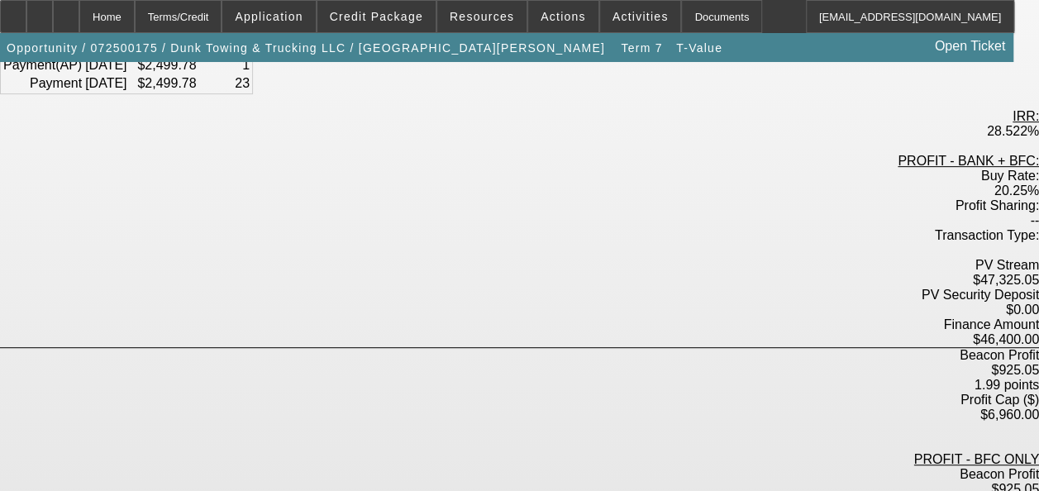
scroll to position [331, 0]
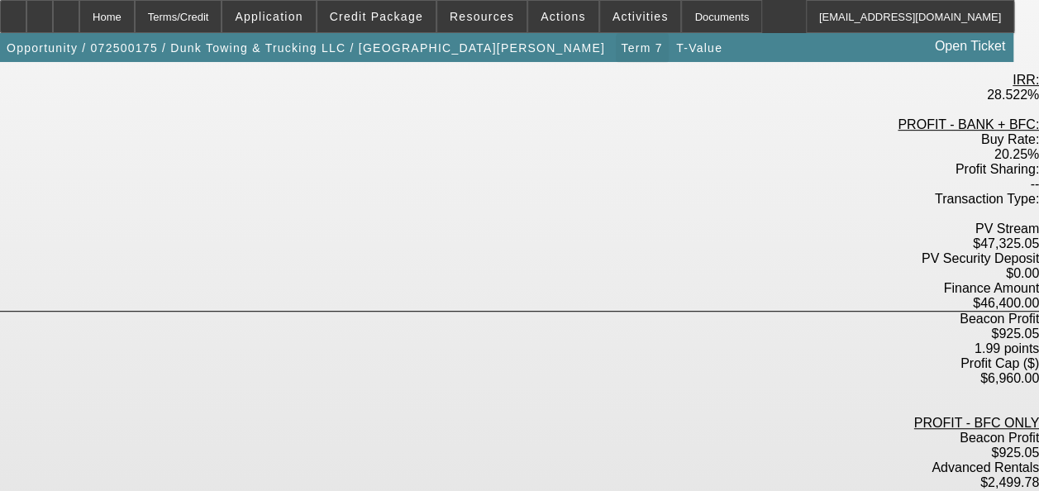
click at [621, 47] on span "Term 7" at bounding box center [641, 47] width 41 height 13
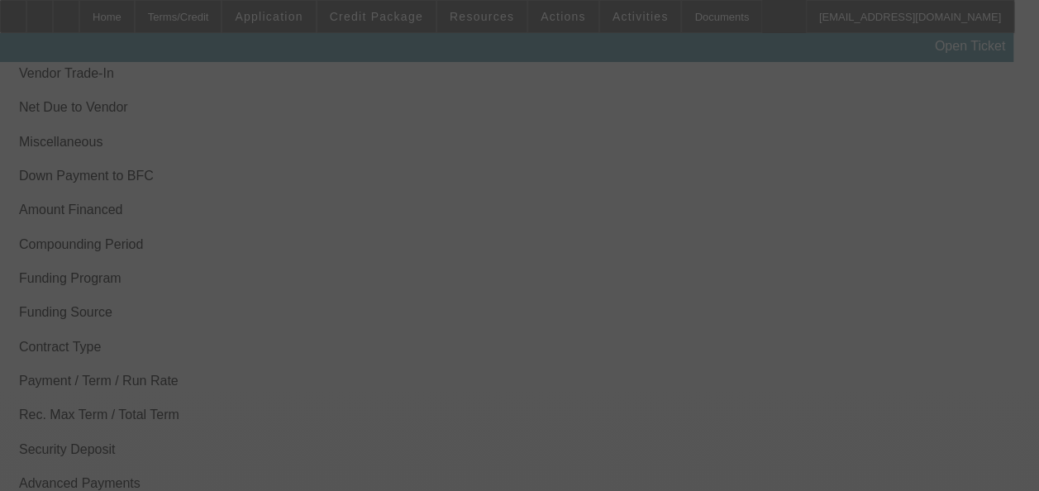
scroll to position [2843, 0]
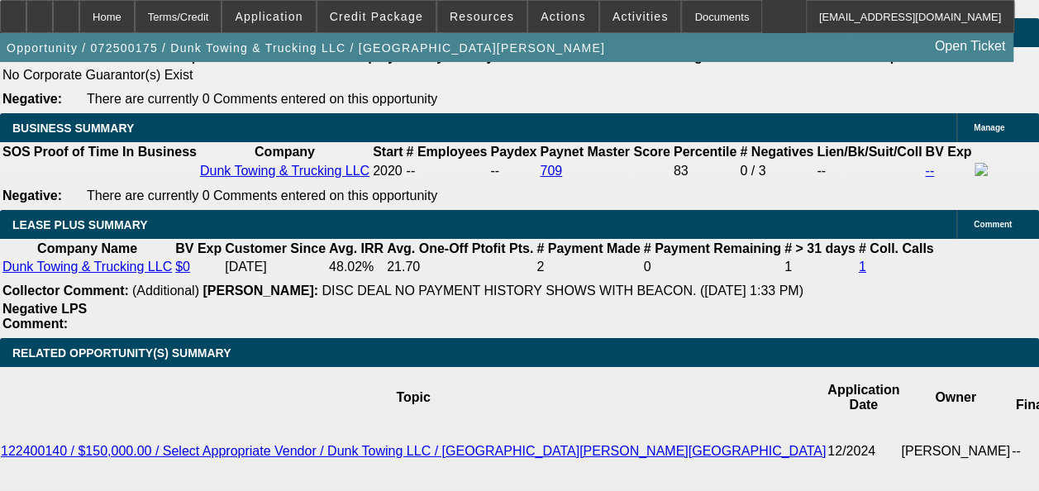
select select "0"
select select "3"
select select "0"
select select "6"
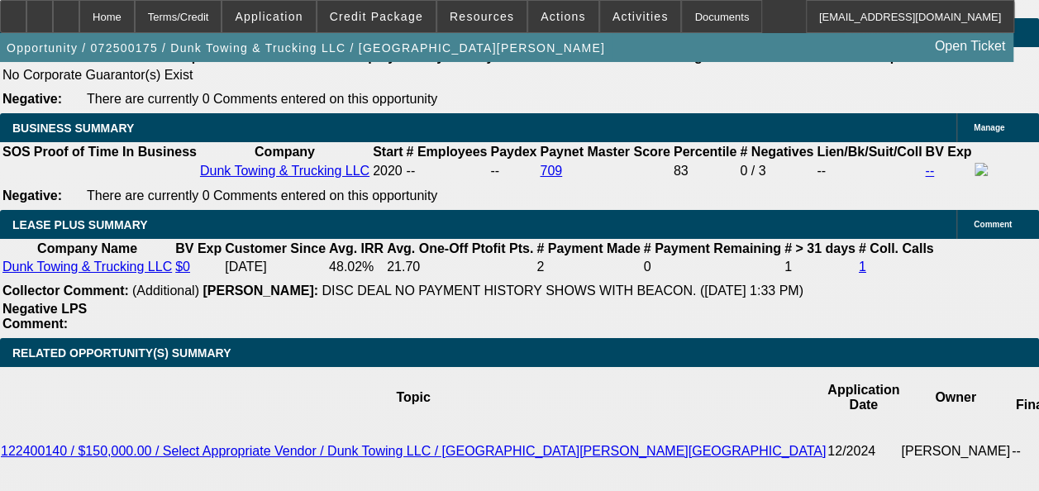
select select "0"
select select "3"
select select "0"
select select "6"
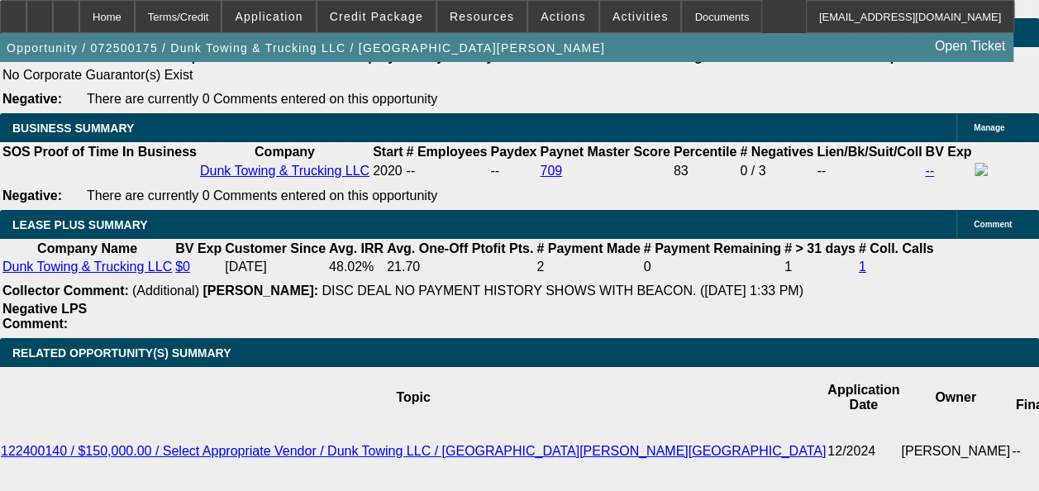
select select "0"
select select "3"
select select "0"
select select "6"
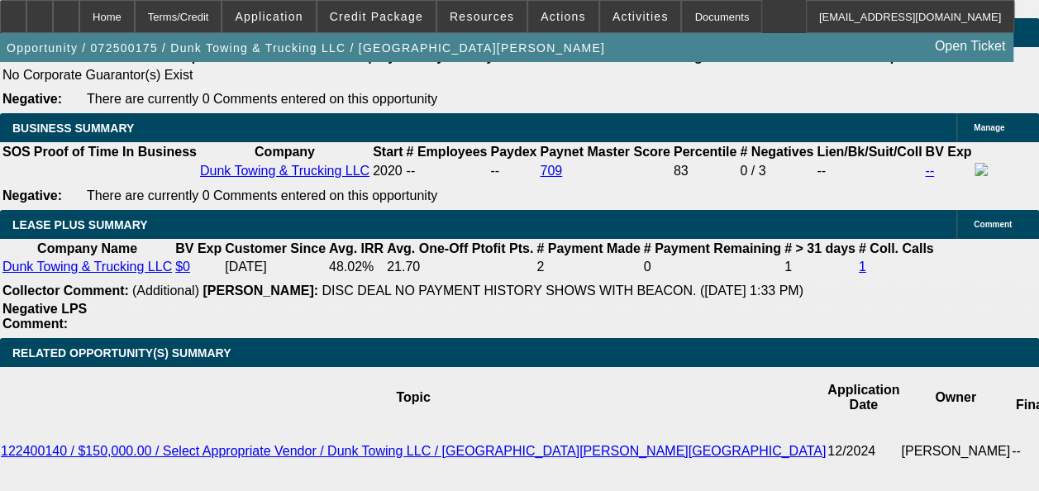
select select "0"
select select "3"
select select "0"
select select "6"
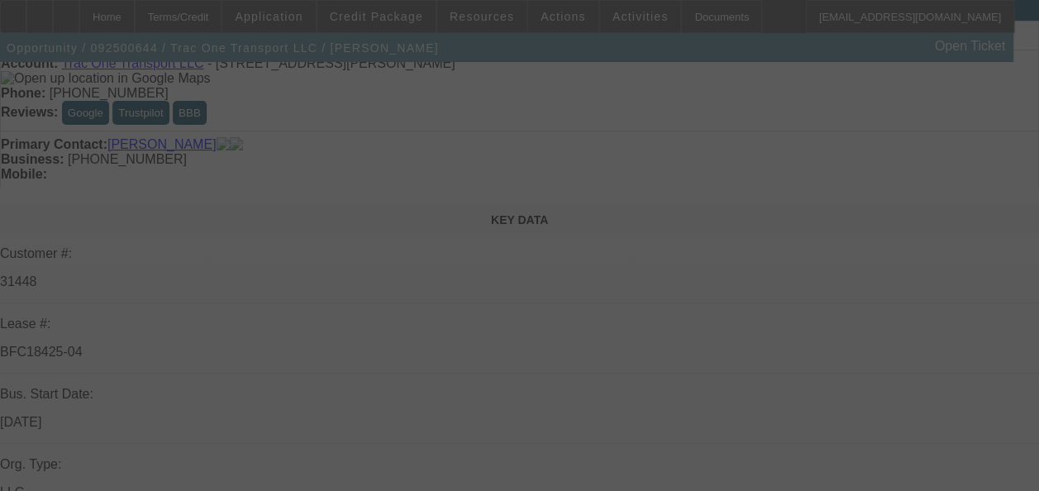
scroll to position [248, 0]
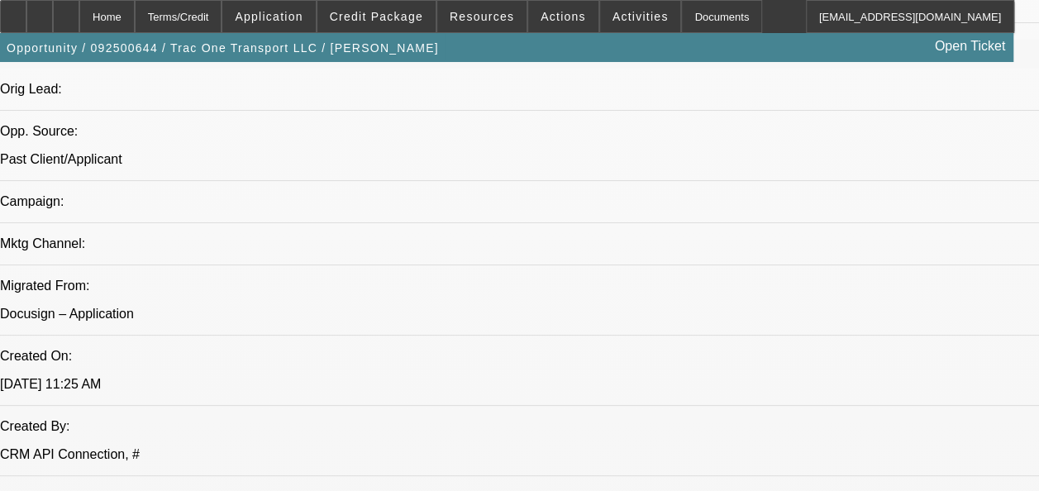
select select "0"
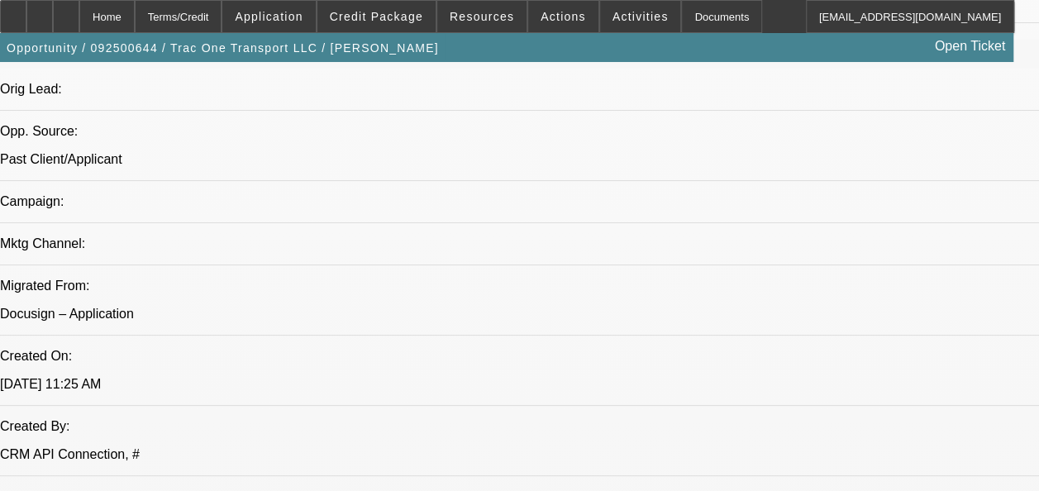
select select "0"
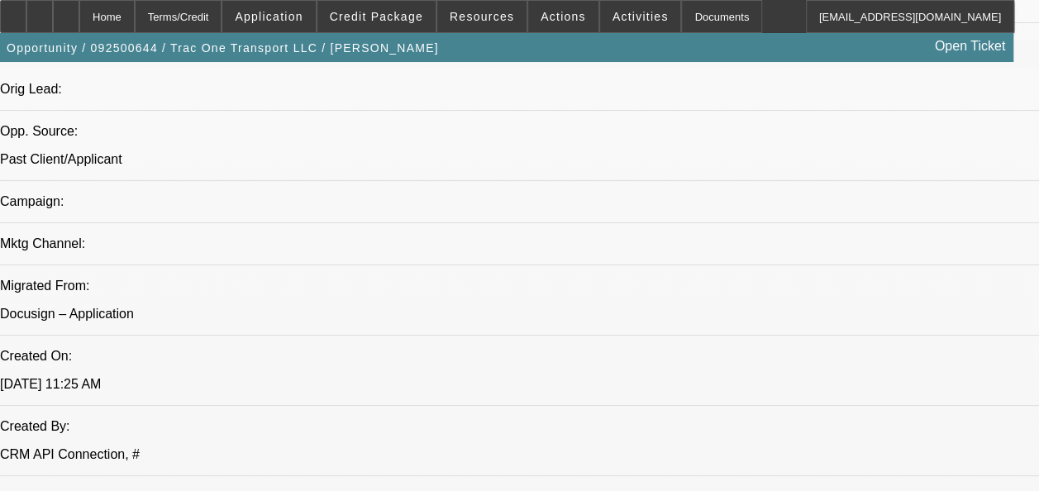
select select "0"
select select "1"
select select "3"
select select "6"
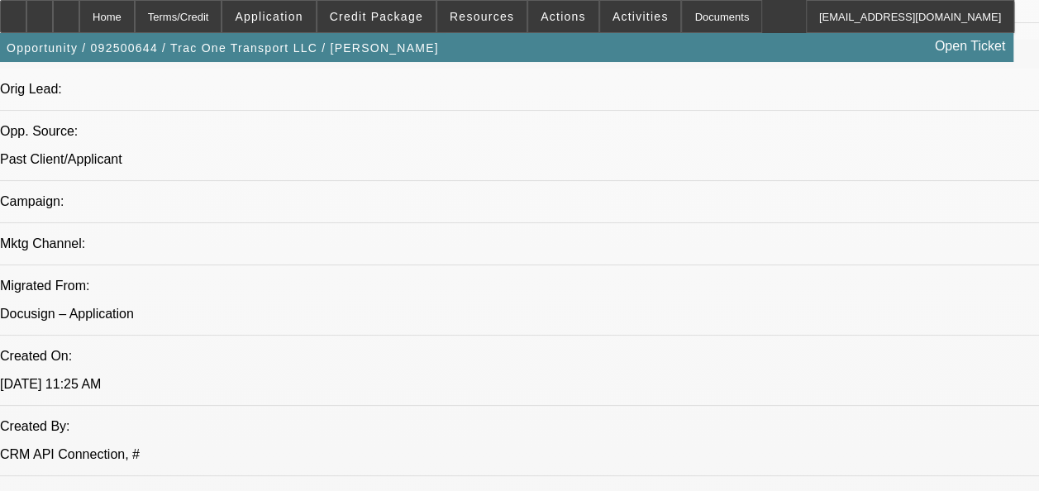
select select "1"
select select "6"
select select "1"
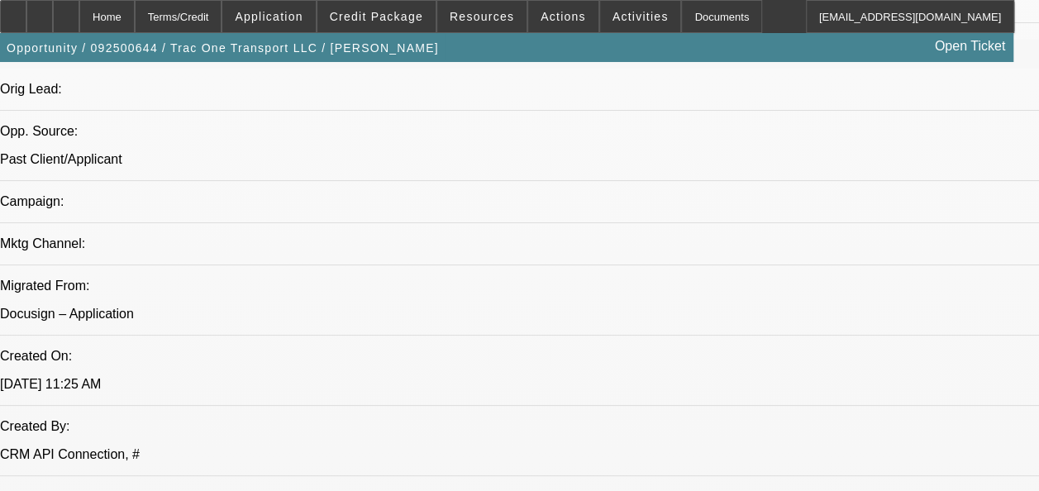
select select "6"
select select "1"
select select "6"
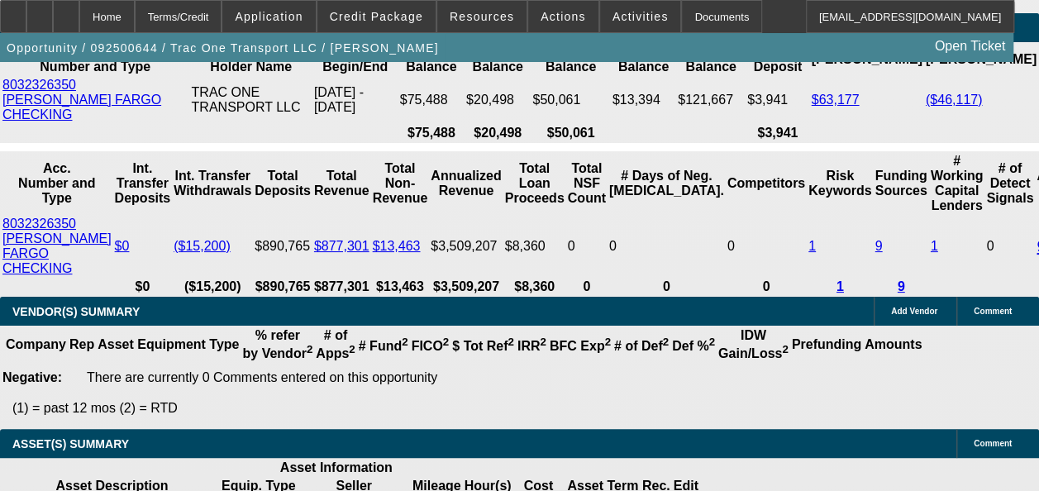
scroll to position [3553, 0]
